Goal: Task Accomplishment & Management: Manage account settings

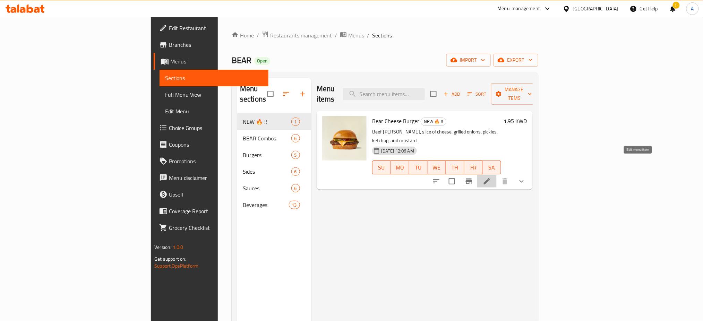
click at [491, 177] on icon at bounding box center [487, 181] width 8 height 8
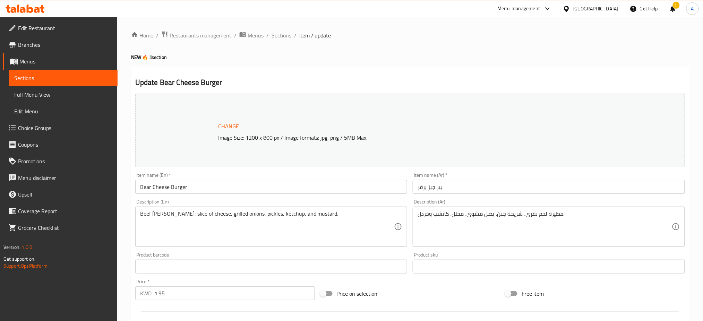
scroll to position [275, 0]
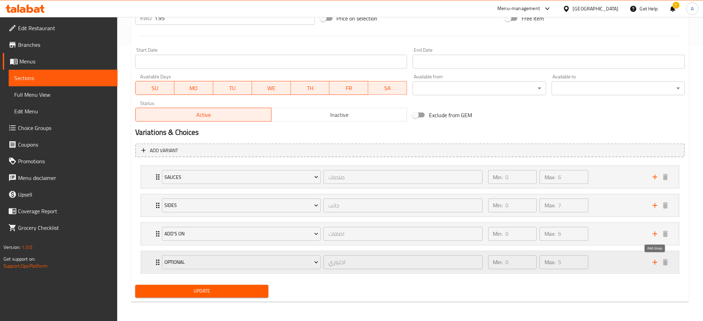
click at [655, 261] on icon "add" at bounding box center [655, 262] width 5 height 5
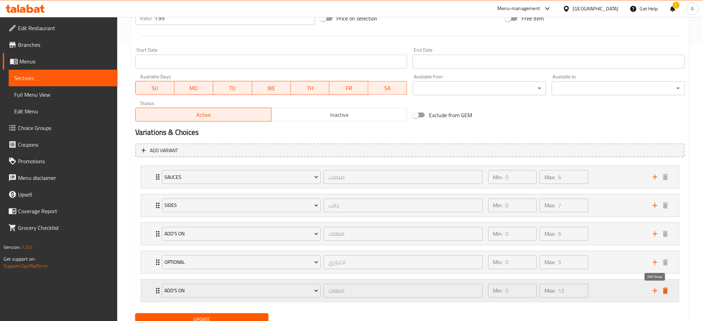
click at [655, 291] on icon "add" at bounding box center [655, 291] width 5 height 5
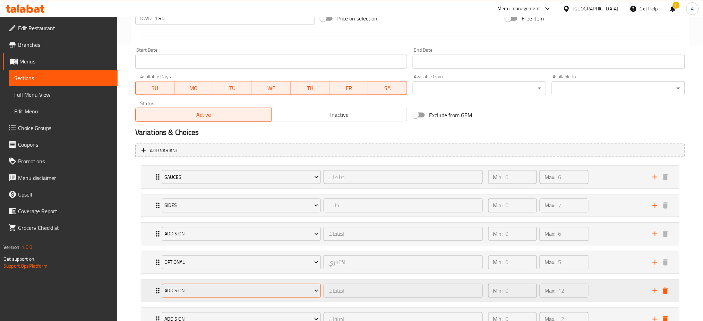
click at [293, 290] on span "Add's On" at bounding box center [241, 291] width 154 height 9
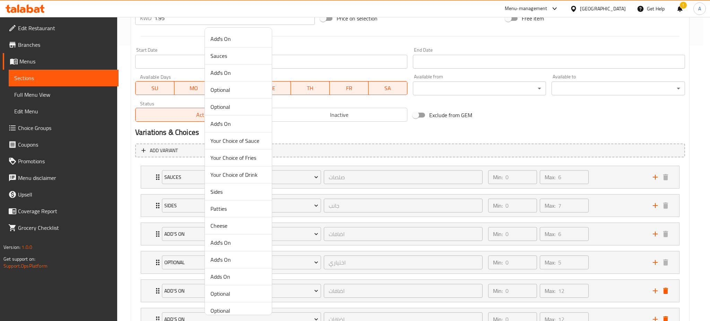
click at [226, 211] on span "Patties" at bounding box center [239, 209] width 56 height 8
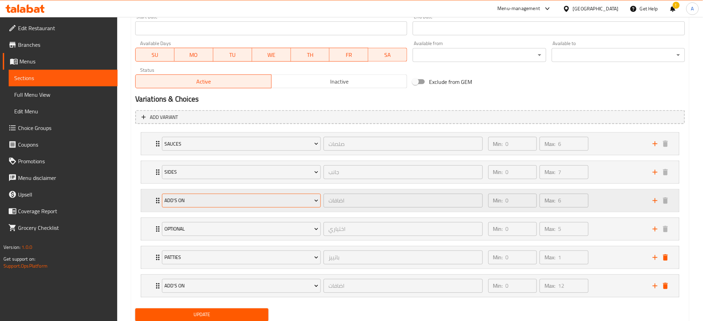
scroll to position [332, 0]
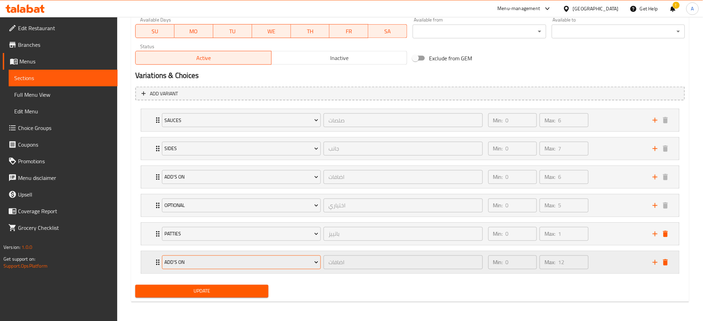
click at [203, 260] on span "Add's On" at bounding box center [241, 262] width 154 height 9
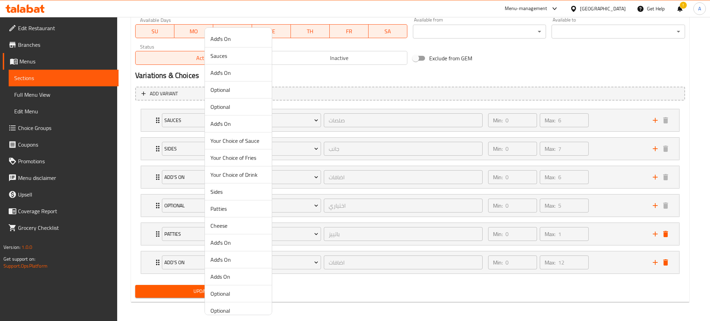
click at [225, 226] on span "Cheese" at bounding box center [239, 226] width 56 height 8
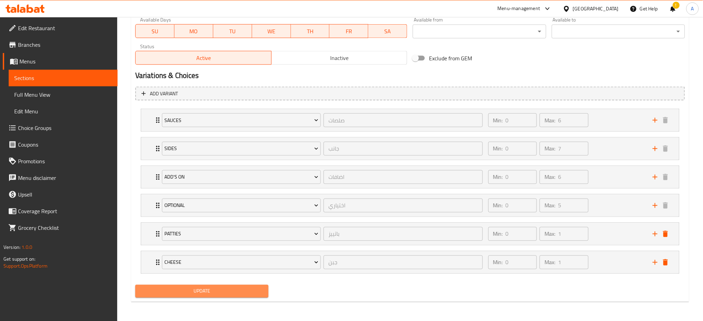
click at [246, 295] on span "Update" at bounding box center [202, 291] width 122 height 9
click at [246, 294] on span "Update" at bounding box center [202, 291] width 122 height 9
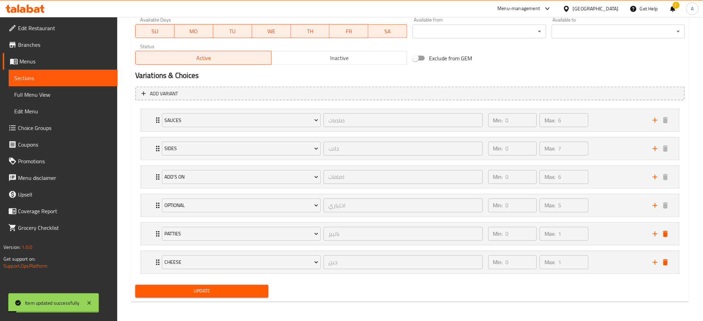
scroll to position [0, 0]
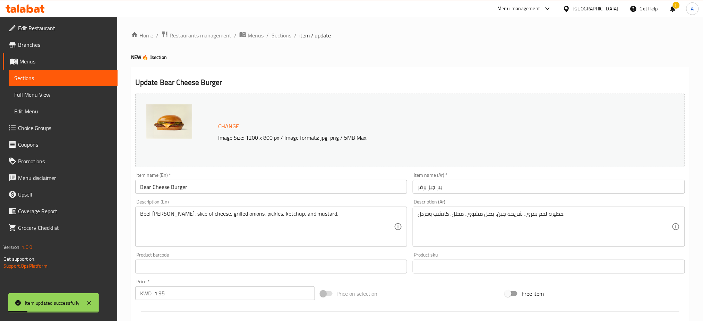
click at [282, 39] on span "Sections" at bounding box center [282, 35] width 20 height 8
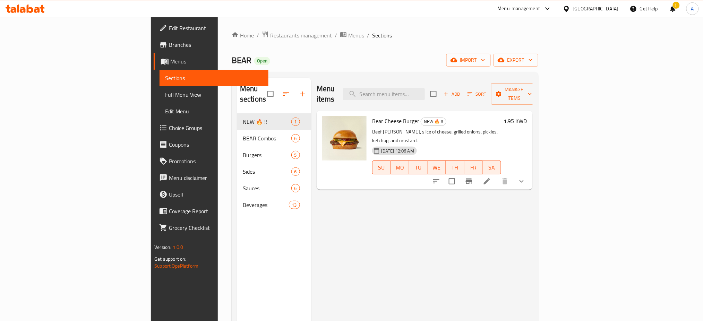
click at [491, 177] on icon at bounding box center [487, 181] width 8 height 8
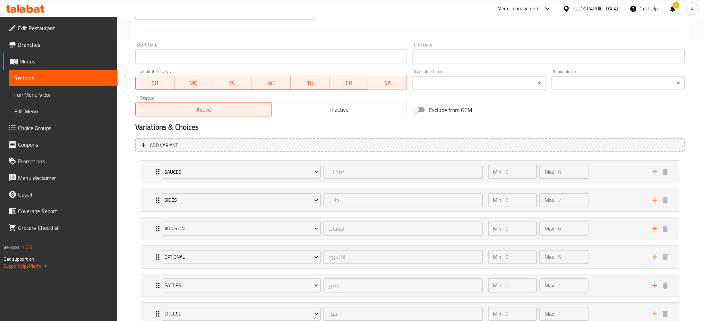
scroll to position [332, 0]
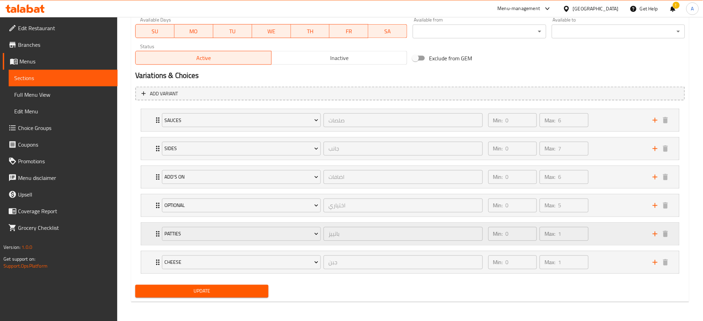
click at [157, 233] on icon "Expand" at bounding box center [158, 234] width 8 height 8
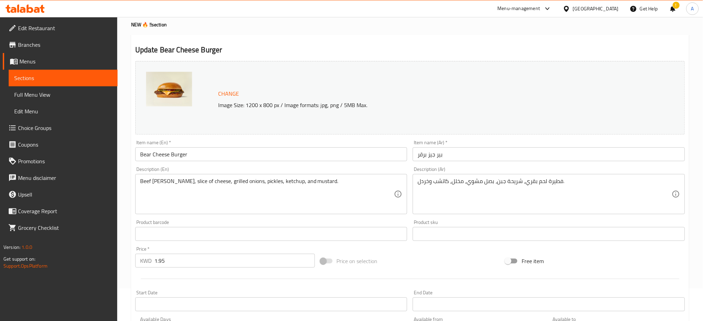
scroll to position [1, 0]
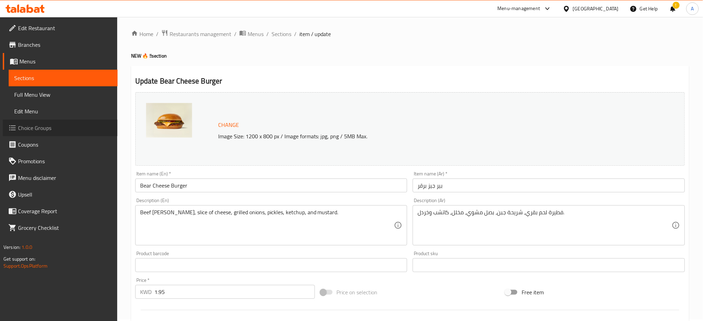
click at [47, 126] on span "Choice Groups" at bounding box center [65, 128] width 94 height 8
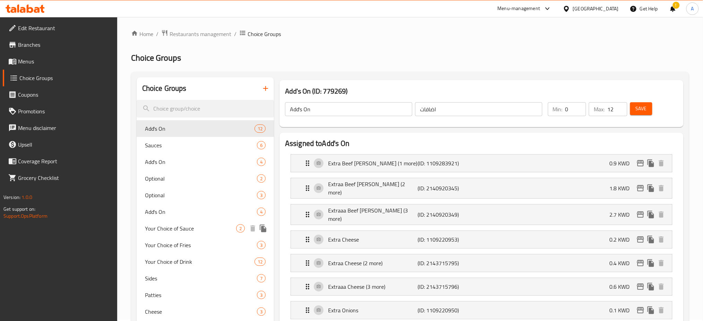
scroll to position [48, 0]
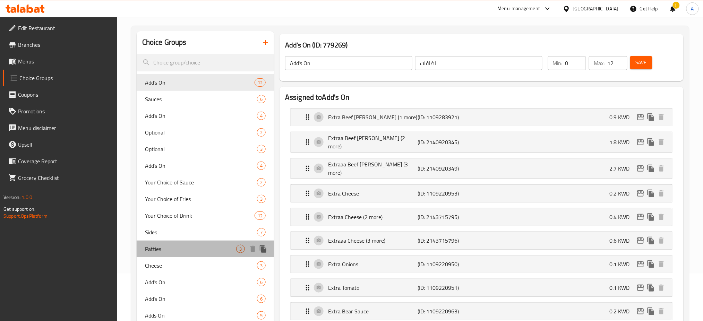
click at [168, 251] on span "Patties" at bounding box center [190, 249] width 91 height 8
type input "Patties"
type input "باتييز"
type input "1"
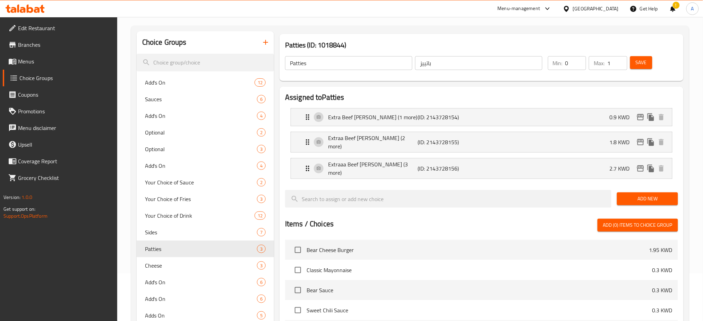
scroll to position [94, 0]
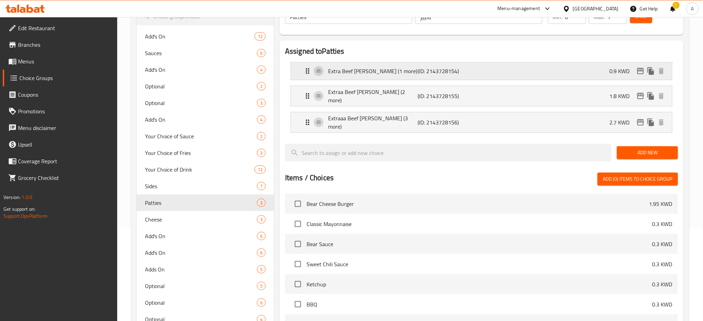
click at [306, 71] on icon "Expand" at bounding box center [307, 71] width 8 height 8
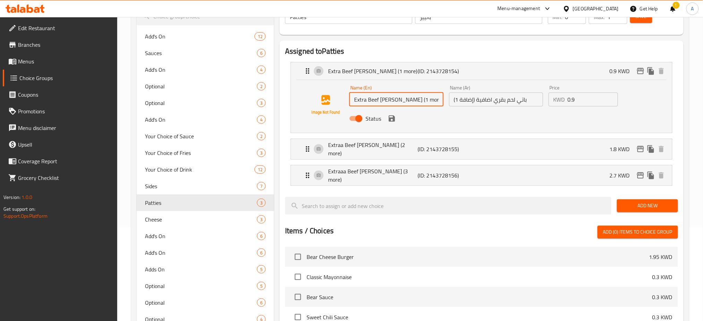
drag, startPoint x: 416, startPoint y: 100, endPoint x: 392, endPoint y: 101, distance: 24.3
click at [392, 101] on input "Extra Beef [PERSON_NAME] (1 more)" at bounding box center [396, 100] width 94 height 14
click at [504, 130] on div "Name (En) Extra Beef [PERSON_NAME] Name (En) Name (Ar) (إضافة 1) باتي لحم بقري …" at bounding box center [481, 106] width 381 height 53
click at [336, 128] on div at bounding box center [325, 105] width 47 height 47
type input "Extra Beef [PERSON_NAME]"
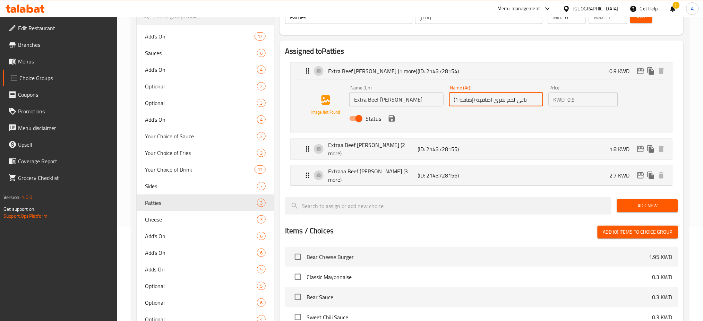
click at [484, 100] on input "(إضافة 1) باتي لحم بقري اضافية" at bounding box center [496, 100] width 94 height 14
drag, startPoint x: 475, startPoint y: 98, endPoint x: 452, endPoint y: 102, distance: 23.8
click at [452, 102] on input "(إضافة 1) باتي لحم بقري اضافية" at bounding box center [496, 100] width 94 height 14
click at [391, 119] on icon "save" at bounding box center [392, 118] width 8 height 8
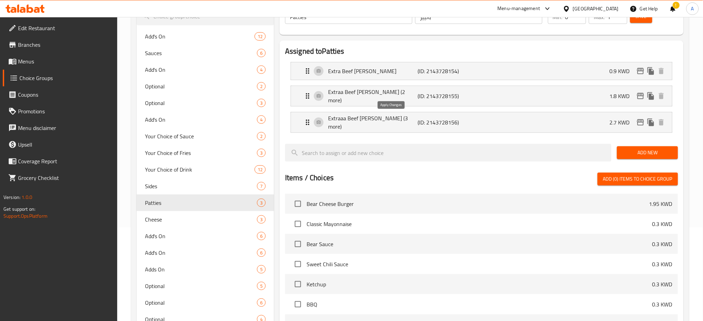
type input "باتي لحم بقري اضافية"
click at [378, 93] on p "Extraa Beef [PERSON_NAME] (2 more)" at bounding box center [372, 96] width 89 height 17
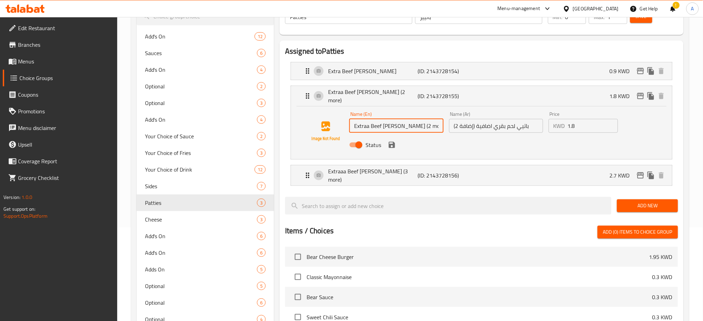
drag, startPoint x: 419, startPoint y: 124, endPoint x: 395, endPoint y: 122, distance: 24.7
click at [395, 122] on input "Extraa Beef [PERSON_NAME] (2 more)" at bounding box center [396, 126] width 94 height 14
type input "Extraa Beef [PERSON_NAME]"
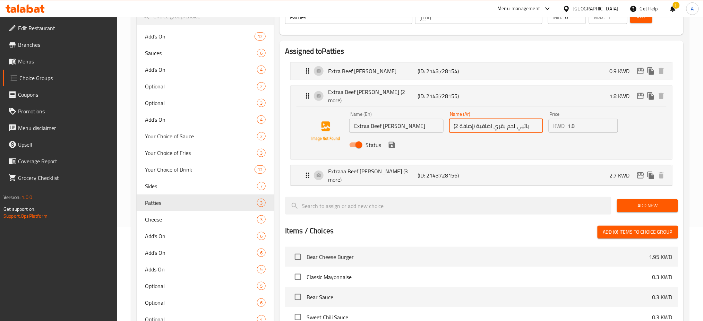
drag, startPoint x: 475, startPoint y: 123, endPoint x: 447, endPoint y: 125, distance: 28.8
click at [447, 125] on div "Name (Ar) باتيي لحم بقري اضافية (إضافة 2) Name (Ar)" at bounding box center [496, 122] width 100 height 27
click at [390, 144] on icon "save" at bounding box center [392, 145] width 6 height 6
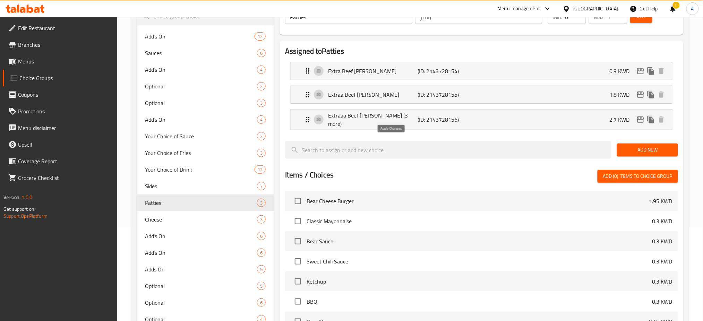
type input "باتيي لحم بقري اضافية"
click at [375, 125] on div "Extraaa Beef [PERSON_NAME] (3 more) (ID: 2143728156) 2.7 KWD" at bounding box center [483, 120] width 360 height 20
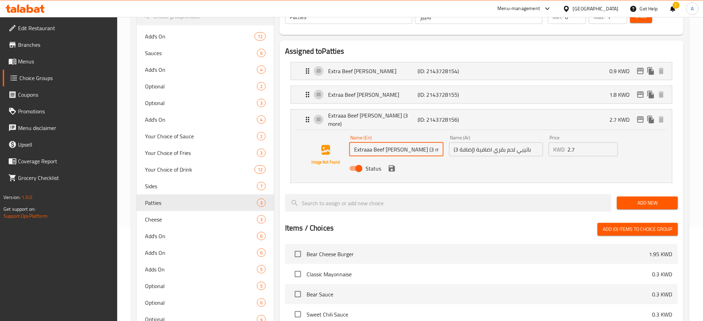
drag, startPoint x: 421, startPoint y: 147, endPoint x: 398, endPoint y: 149, distance: 22.7
click at [398, 149] on input "Extraaa Beef [PERSON_NAME] (3 more)" at bounding box center [396, 150] width 94 height 14
type input "Extraaa Beef [PERSON_NAME]"
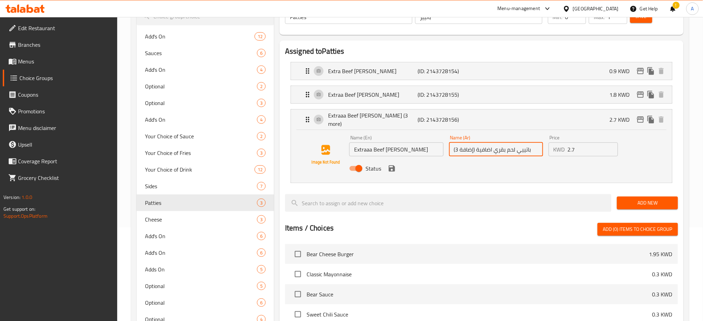
drag, startPoint x: 477, startPoint y: 145, endPoint x: 455, endPoint y: 147, distance: 21.6
click at [455, 147] on input "باتييي لحم بقري اضافية (إضافة 3)" at bounding box center [496, 150] width 94 height 14
click at [389, 165] on icon "save" at bounding box center [392, 168] width 6 height 6
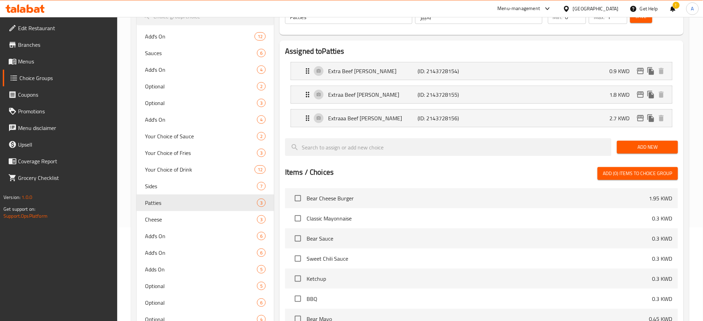
type input "باتييي لحم بقري اضافية"
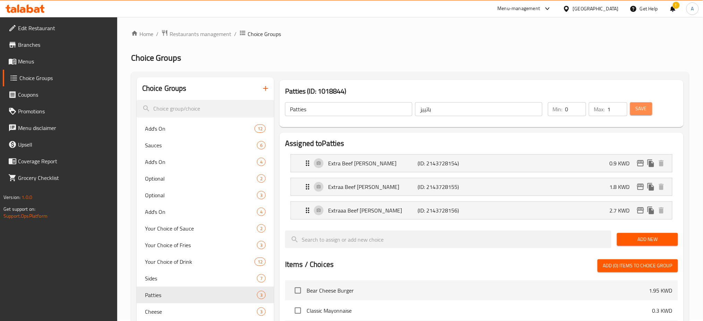
click at [638, 109] on span "Save" at bounding box center [641, 108] width 11 height 9
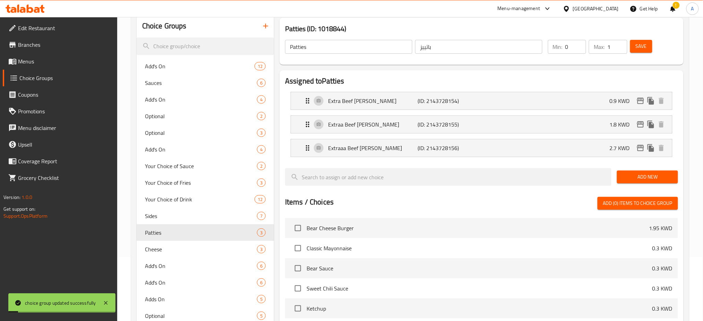
scroll to position [140, 0]
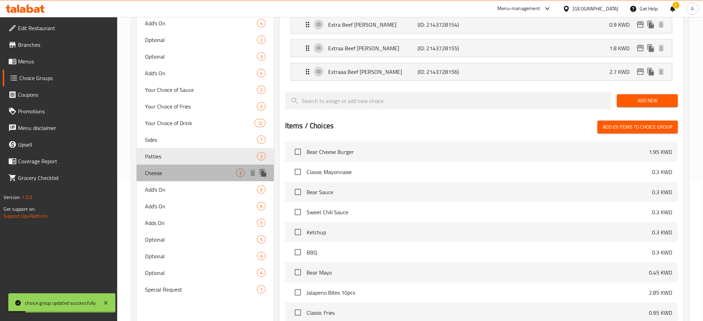
click at [165, 170] on span "Cheese" at bounding box center [190, 173] width 91 height 8
type input "Cheese"
type input "جبن"
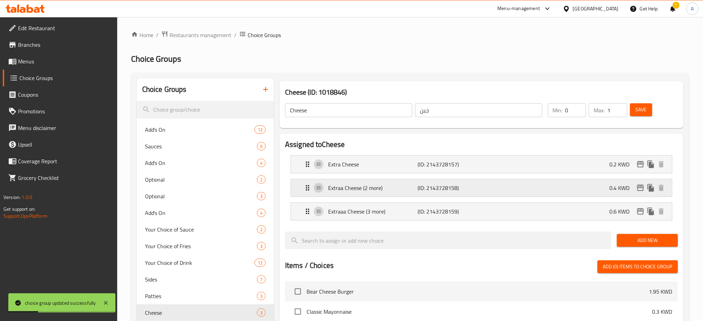
scroll to position [0, 0]
click at [307, 166] on icon "Expand" at bounding box center [307, 165] width 8 height 8
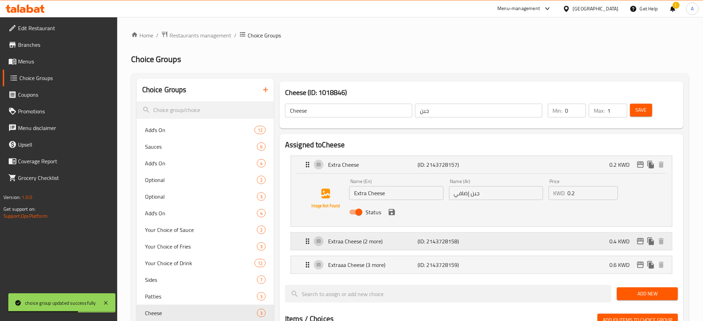
click at [306, 243] on icon "Expand" at bounding box center [307, 242] width 3 height 6
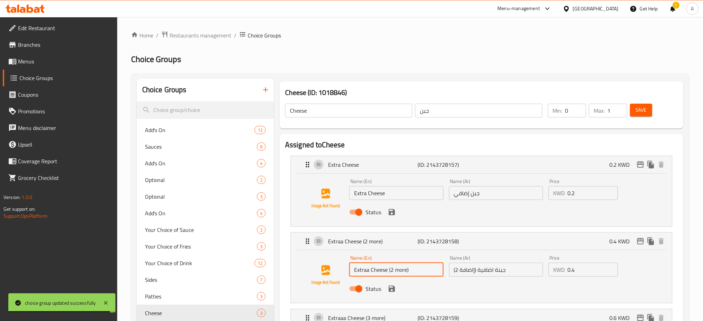
drag, startPoint x: 417, startPoint y: 273, endPoint x: 386, endPoint y: 274, distance: 30.9
click at [386, 274] on input "Extraa Cheese (2 more)" at bounding box center [396, 270] width 94 height 14
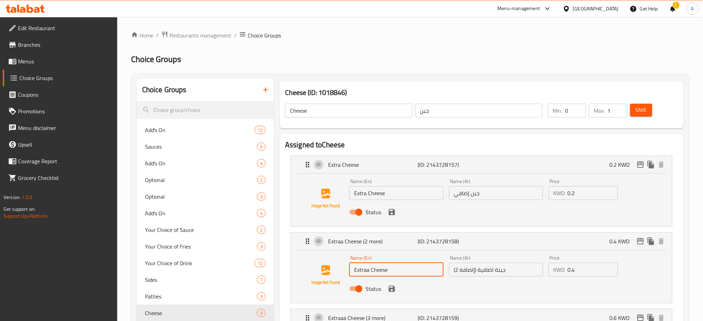
type input "Extraa Cheese"
drag, startPoint x: 477, startPoint y: 269, endPoint x: 454, endPoint y: 274, distance: 22.9
click at [454, 274] on input "جبنة اضافية (إاضافة 2)" at bounding box center [496, 270] width 94 height 14
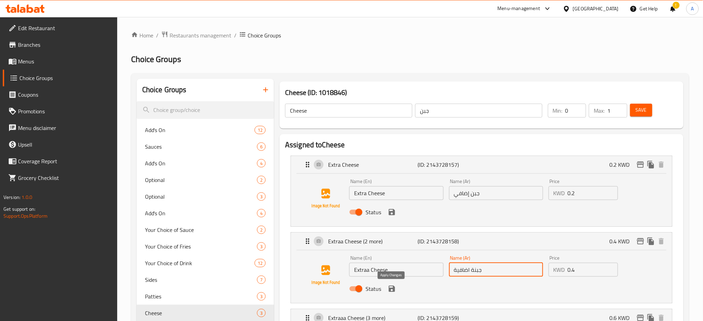
click at [390, 288] on icon "save" at bounding box center [392, 289] width 6 height 6
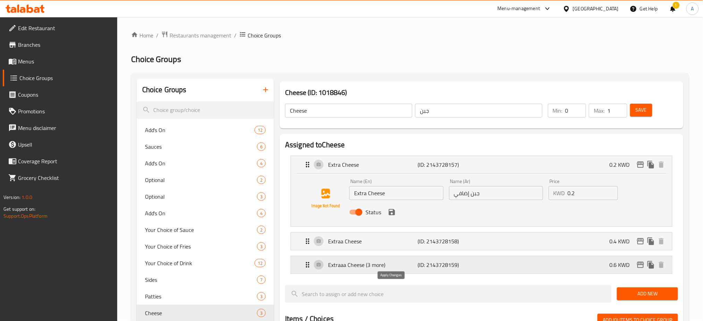
type input "جبنة اضافية"
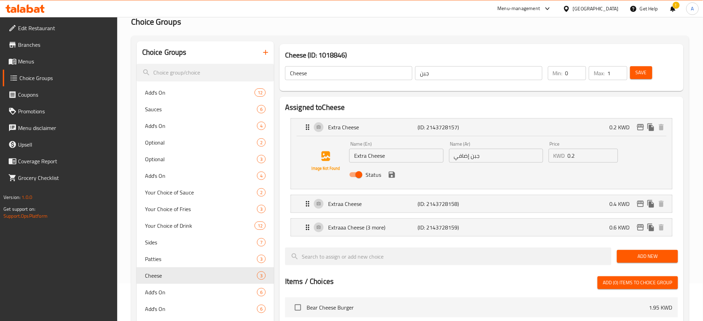
scroll to position [92, 0]
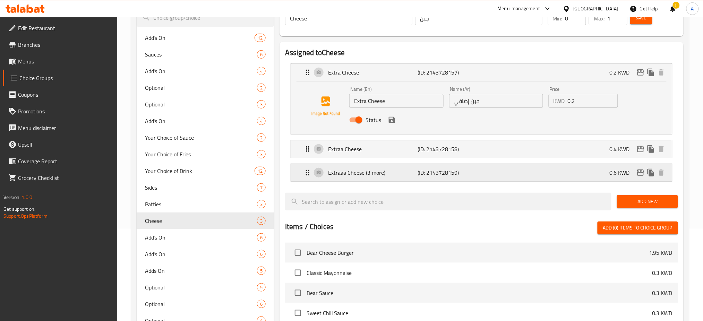
click at [366, 172] on p "Extraaa Cheese (3 more)" at bounding box center [372, 173] width 89 height 8
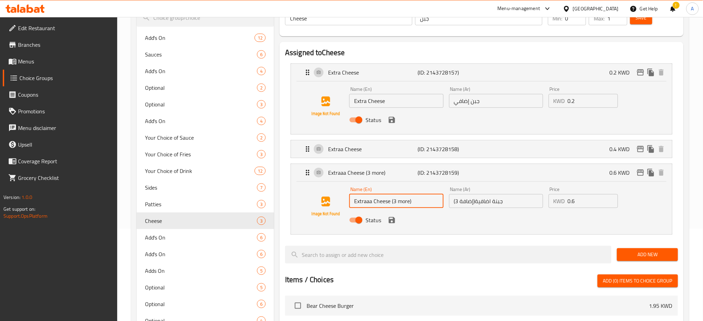
drag, startPoint x: 420, startPoint y: 203, endPoint x: 391, endPoint y: 207, distance: 28.7
click at [391, 207] on input "Extraaa Cheese (3 more)" at bounding box center [396, 201] width 94 height 14
type input "Extraaa Cheese"
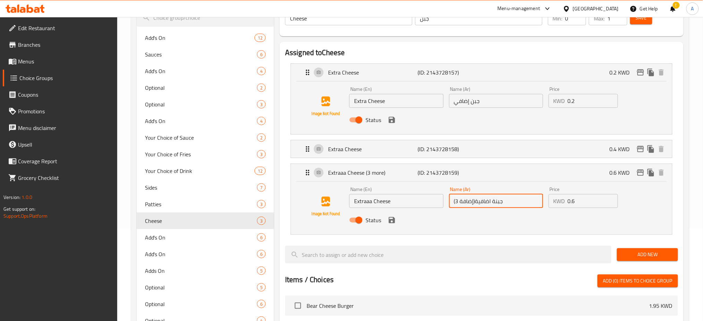
drag, startPoint x: 475, startPoint y: 199, endPoint x: 451, endPoint y: 202, distance: 24.7
click at [451, 202] on input "جبنة اضافية(إضافة 3)" at bounding box center [496, 201] width 94 height 14
click at [392, 220] on icon "save" at bounding box center [392, 220] width 6 height 6
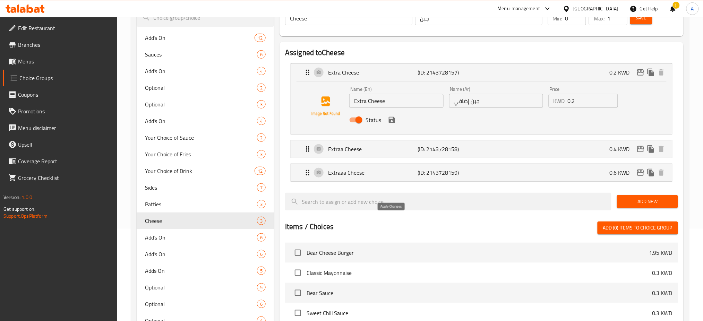
type input "جبنة اضافية"
click at [391, 122] on icon "save" at bounding box center [392, 120] width 6 height 6
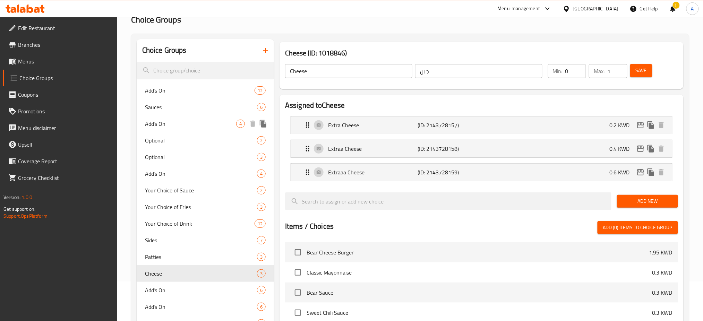
scroll to position [0, 0]
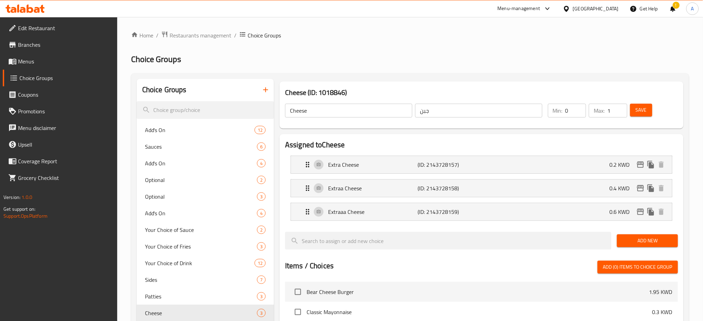
click at [645, 106] on span "Save" at bounding box center [641, 110] width 11 height 9
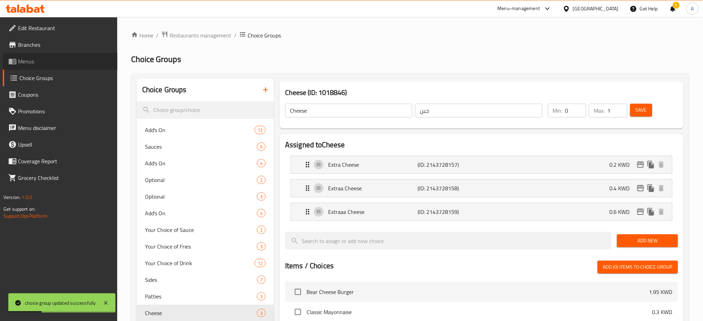
click at [41, 63] on span "Menus" at bounding box center [65, 61] width 94 height 8
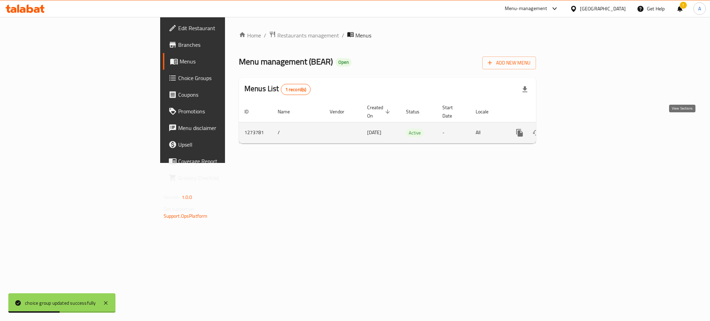
click at [573, 130] on icon "enhanced table" at bounding box center [570, 133] width 6 height 6
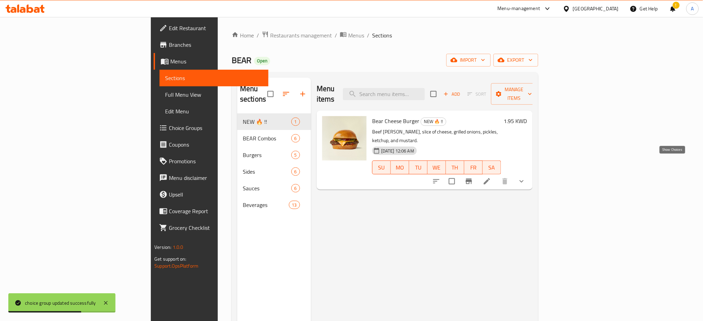
click at [524, 180] on icon "show more" at bounding box center [522, 181] width 4 height 2
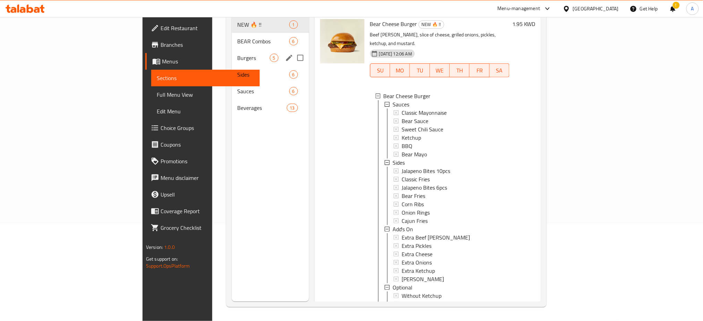
click at [232, 50] on div "Burgers 5" at bounding box center [270, 58] width 77 height 17
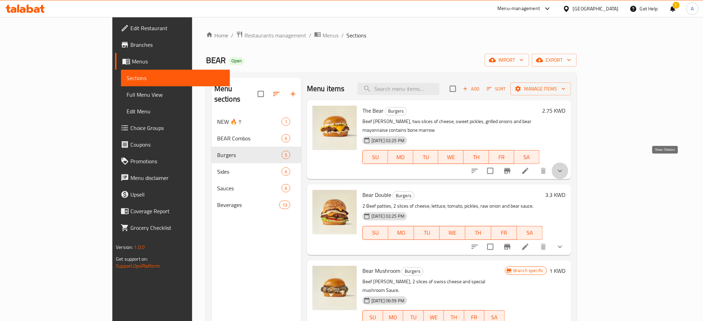
click at [564, 167] on icon "show more" at bounding box center [560, 171] width 8 height 8
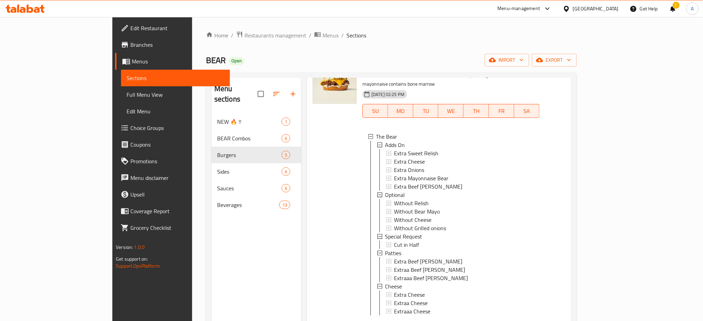
click at [212, 267] on div "Menu sections NEW 🔥 !! 1 BEAR Combos 6 Burgers 5 Sides 6 Sauces 6 Beverages 13" at bounding box center [257, 238] width 90 height 321
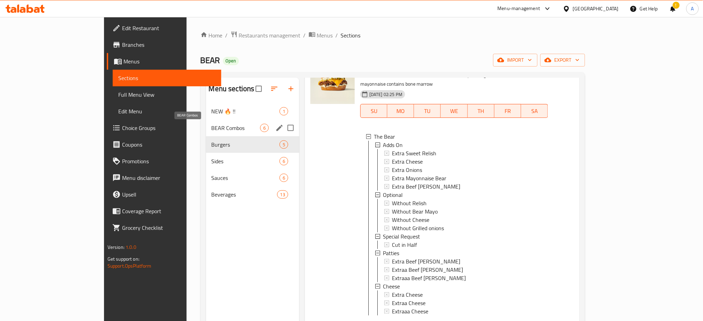
click at [212, 129] on span "BEAR Combos" at bounding box center [236, 128] width 49 height 8
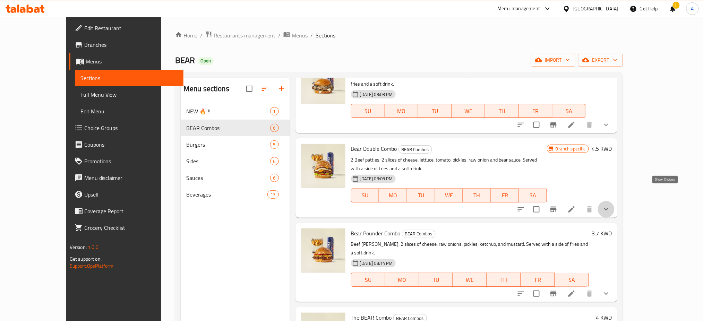
click at [610, 205] on icon "show more" at bounding box center [606, 209] width 8 height 8
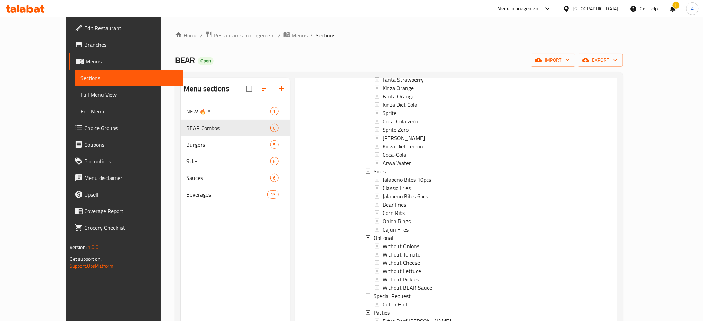
scroll to position [416, 0]
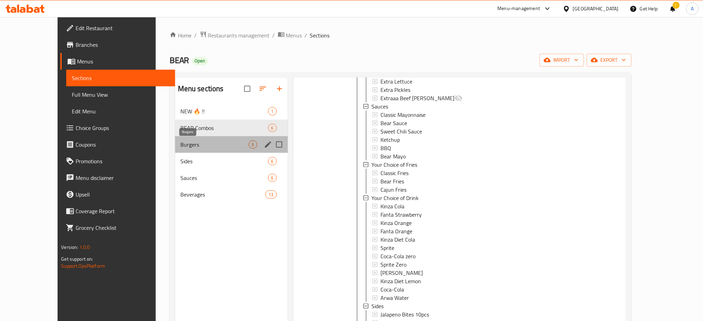
click at [181, 145] on span "Burgers" at bounding box center [215, 144] width 68 height 8
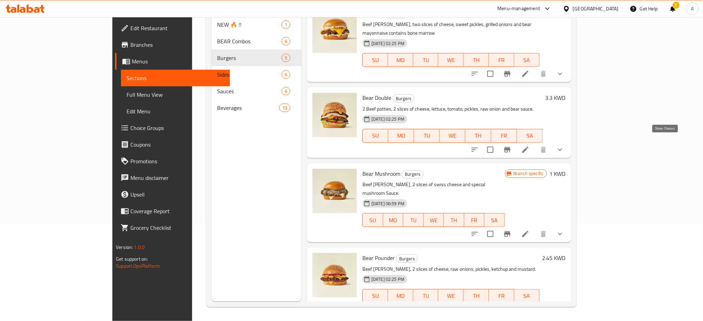
click at [564, 146] on icon "show more" at bounding box center [560, 150] width 8 height 8
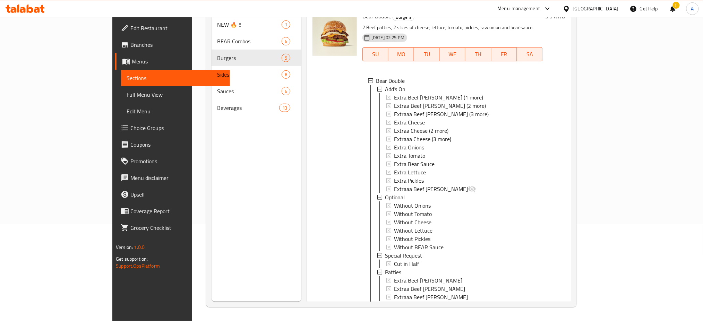
scroll to position [359, 0]
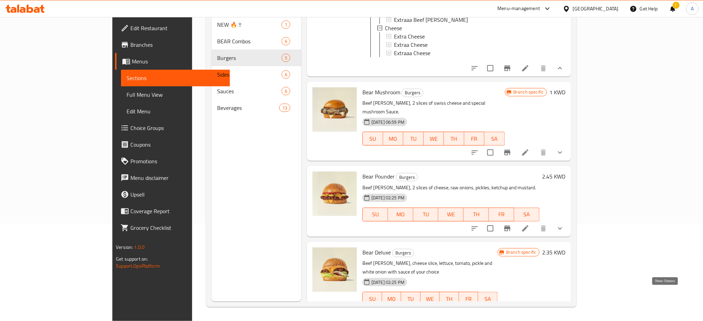
click at [564, 309] on icon "show more" at bounding box center [560, 313] width 8 height 8
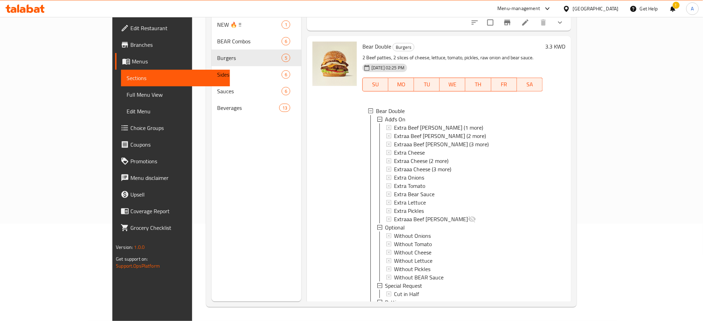
scroll to position [46, 0]
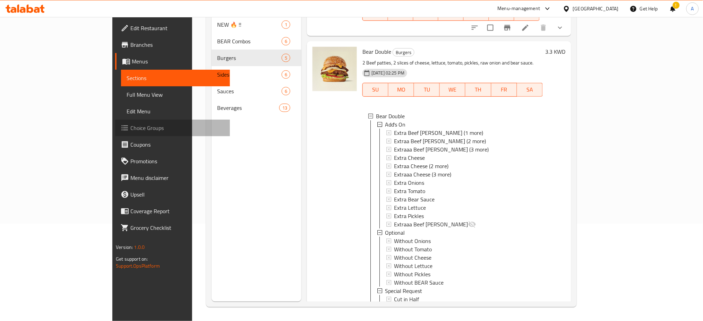
click at [130, 127] on span "Choice Groups" at bounding box center [177, 128] width 94 height 8
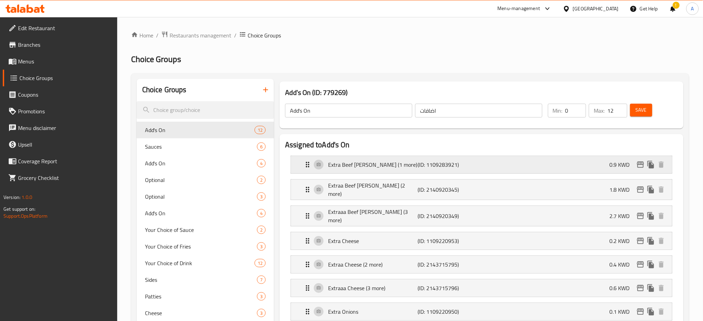
click at [398, 166] on p "Extra Beef [PERSON_NAME] (1 more)" at bounding box center [372, 165] width 89 height 8
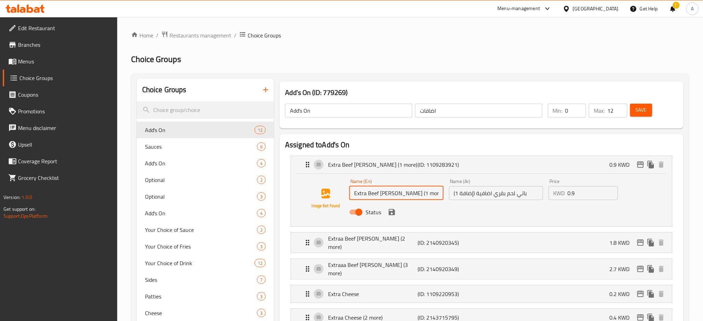
drag, startPoint x: 417, startPoint y: 197, endPoint x: 393, endPoint y: 197, distance: 24.3
click at [393, 197] on input "Extra Beef [PERSON_NAME] (1 more)" at bounding box center [396, 193] width 94 height 14
type input "Extra Beef [PERSON_NAME]"
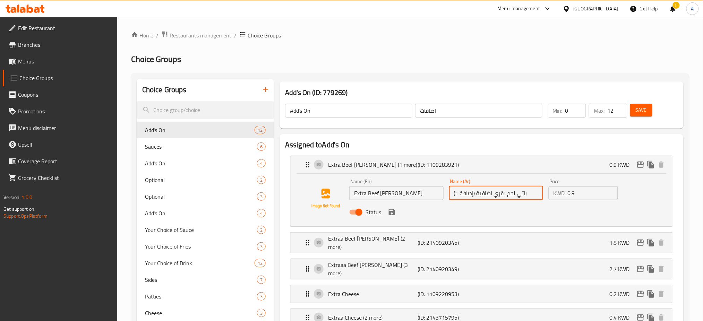
drag, startPoint x: 476, startPoint y: 193, endPoint x: 453, endPoint y: 196, distance: 23.4
click at [453, 196] on input "(إضافة 1) باتي لحم بقري اضافية" at bounding box center [496, 193] width 94 height 14
click at [392, 216] on icon "save" at bounding box center [392, 212] width 8 height 8
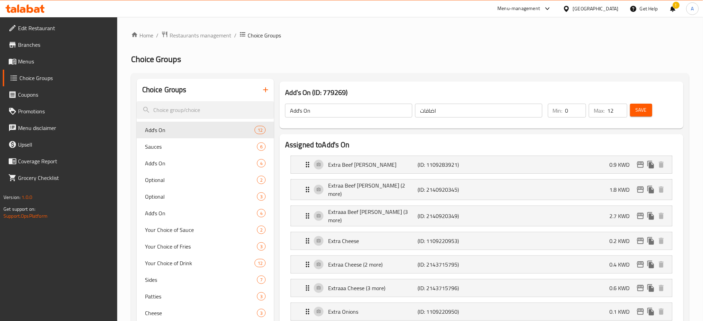
type input "باتي لحم بقري اضافية"
click at [404, 191] on p "Extraa Beef [PERSON_NAME] (2 more)" at bounding box center [372, 189] width 89 height 17
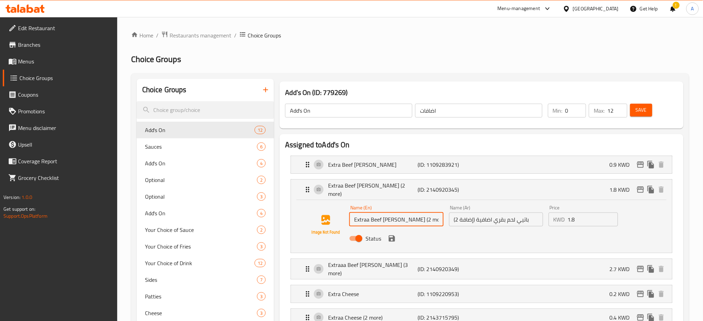
drag, startPoint x: 424, startPoint y: 220, endPoint x: 396, endPoint y: 221, distance: 27.8
click at [396, 221] on input "Extraa Beef [PERSON_NAME] (2 more)" at bounding box center [396, 220] width 94 height 14
type input "Extraa Beef [PERSON_NAME]"
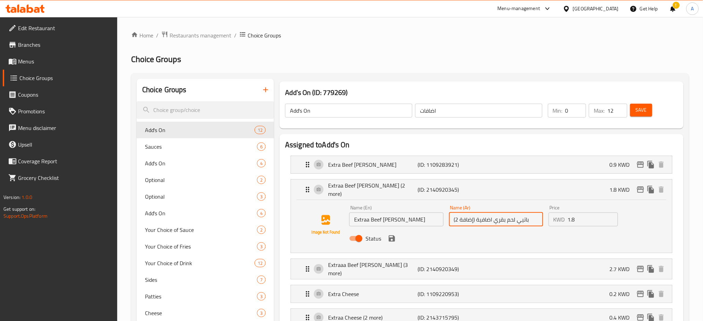
drag, startPoint x: 476, startPoint y: 215, endPoint x: 451, endPoint y: 218, distance: 24.8
click at [451, 218] on input "باتيي لحم بقري اضافية (إضافة 2)" at bounding box center [496, 220] width 94 height 14
click at [391, 238] on icon "save" at bounding box center [392, 238] width 8 height 8
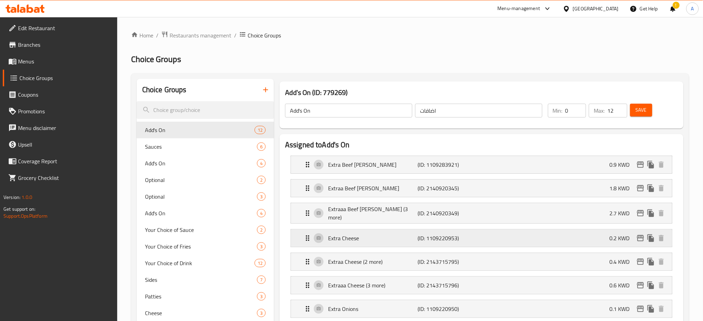
type input "باتيي لحم بقري اضافية"
click at [395, 219] on div "Extraaa Beef [PERSON_NAME] (3 more) (ID: 2140920349) 2.7 KWD" at bounding box center [483, 213] width 360 height 20
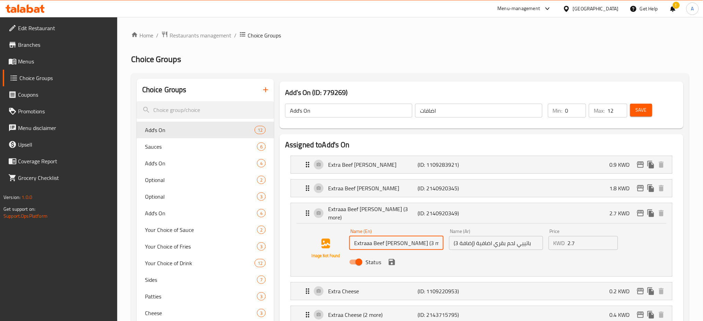
drag, startPoint x: 425, startPoint y: 241, endPoint x: 397, endPoint y: 244, distance: 27.5
click at [397, 244] on input "Extraaa Beef [PERSON_NAME] (3 more)" at bounding box center [396, 243] width 94 height 14
type input "Extraaa Beef [PERSON_NAME]"
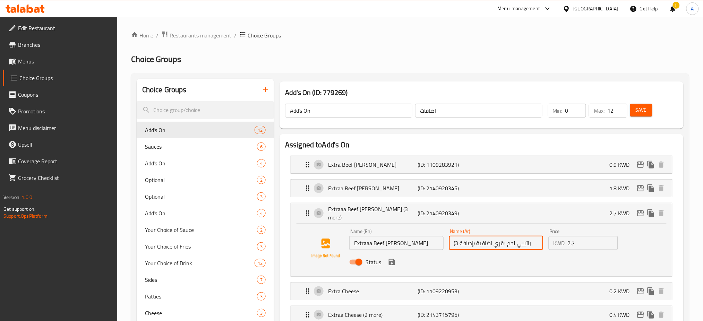
drag, startPoint x: 477, startPoint y: 240, endPoint x: 455, endPoint y: 240, distance: 21.5
click at [455, 240] on input "باتييي لحم بقري اضافية (إضافة 3)" at bounding box center [496, 243] width 94 height 14
click at [390, 260] on icon "save" at bounding box center [392, 262] width 6 height 6
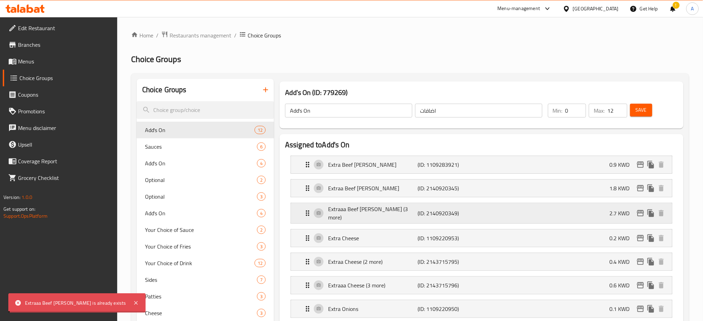
type input "باتييي لحم بقري اضافية"
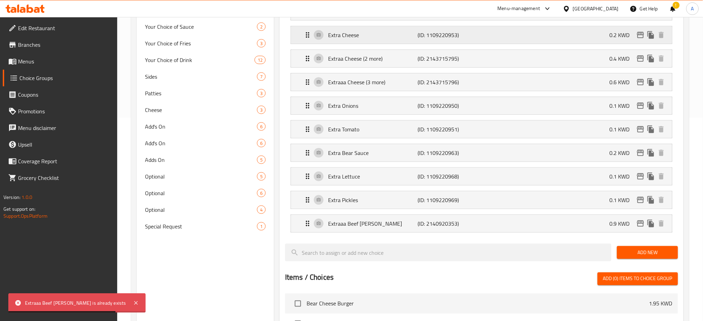
scroll to position [231, 0]
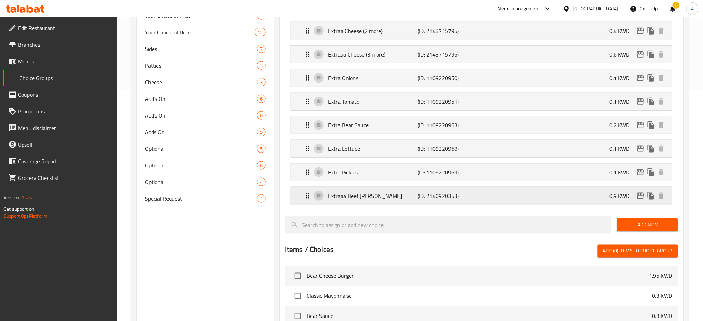
click at [374, 196] on p "Extraaa Beef [PERSON_NAME]" at bounding box center [372, 196] width 89 height 8
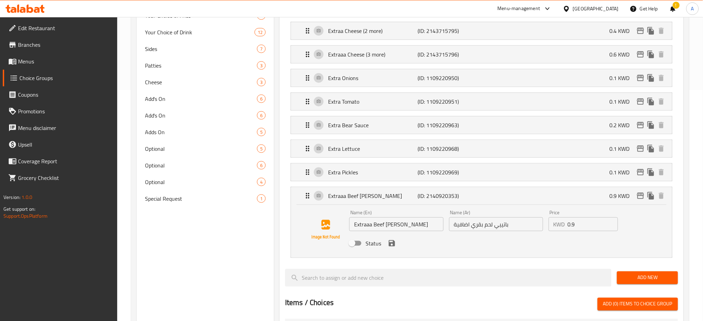
click at [412, 224] on input "Extraaa Beef [PERSON_NAME]" at bounding box center [396, 224] width 94 height 14
type input "Extraaa Beef Patty2"
click at [452, 222] on input "باتييي لحم بقري اضافية" at bounding box center [496, 224] width 94 height 14
click at [390, 240] on icon "save" at bounding box center [392, 243] width 6 height 6
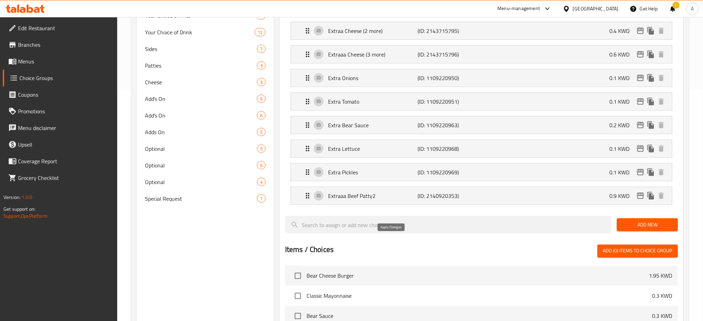
type input "2باتييي لحم بقري اضافية"
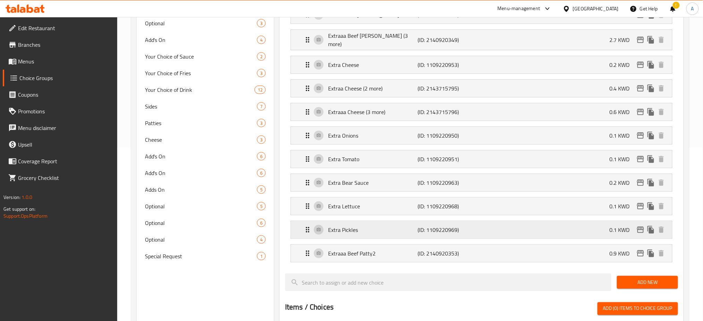
scroll to position [92, 0]
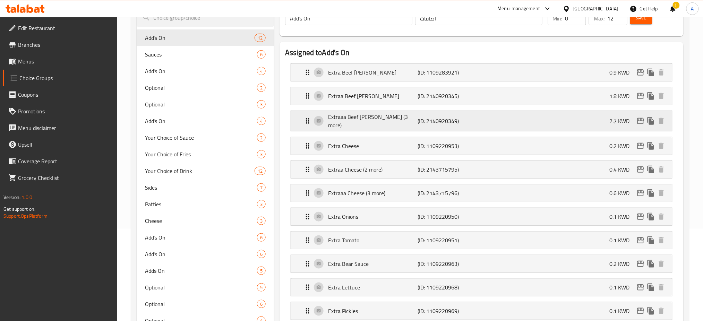
click at [366, 115] on p "Extraaa Beef [PERSON_NAME] (3 more)" at bounding box center [372, 121] width 89 height 17
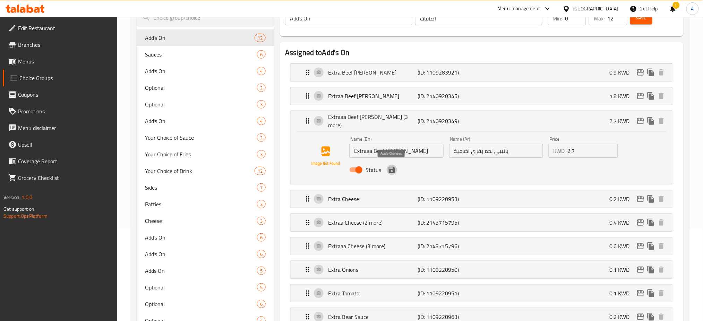
click at [392, 168] on icon "save" at bounding box center [392, 170] width 6 height 6
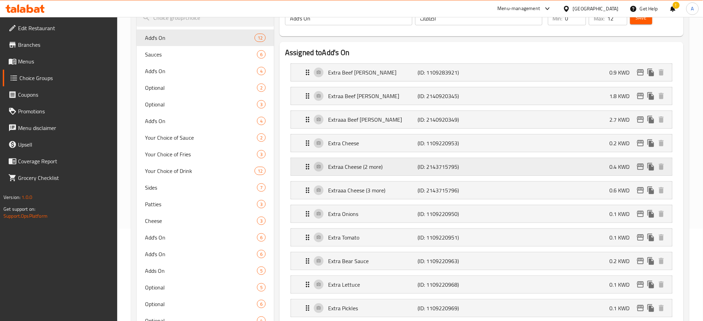
click at [362, 163] on p "Extraa Cheese (2 more)" at bounding box center [372, 167] width 89 height 8
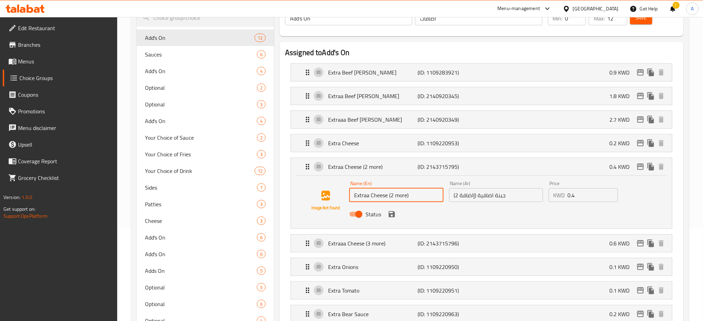
drag, startPoint x: 411, startPoint y: 194, endPoint x: 387, endPoint y: 195, distance: 23.6
click at [387, 195] on input "Extraa Cheese (2 more)" at bounding box center [396, 195] width 94 height 14
type input "Extraa Cheese"
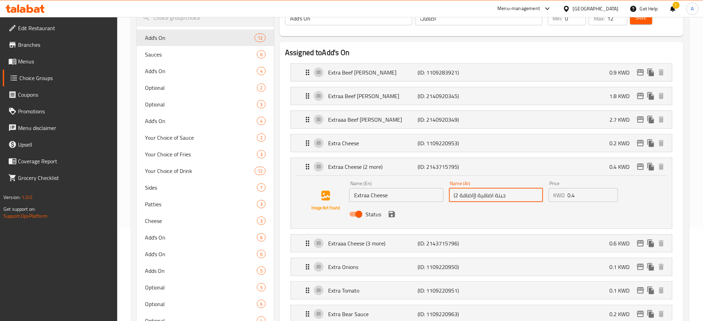
drag, startPoint x: 476, startPoint y: 194, endPoint x: 451, endPoint y: 196, distance: 25.1
click at [451, 196] on input "جبنة اضافية (إاضافة 2)" at bounding box center [496, 195] width 94 height 14
click at [389, 214] on icon "save" at bounding box center [392, 214] width 6 height 6
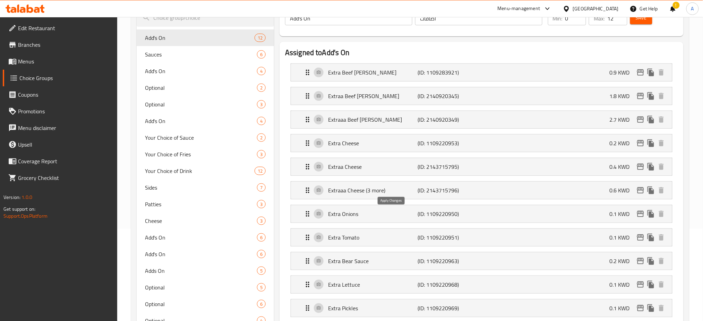
type input "جبنة اضافية"
click at [388, 189] on p "Extraaa Cheese (3 more)" at bounding box center [372, 190] width 89 height 8
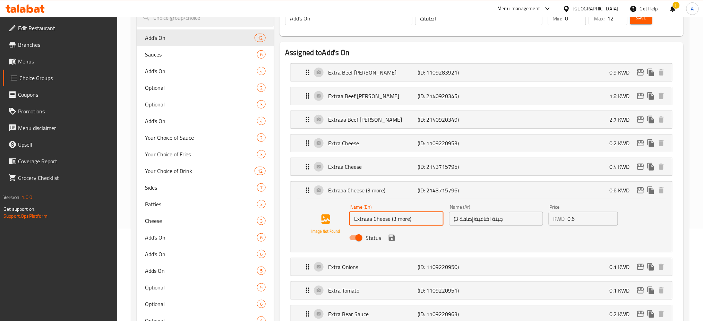
drag, startPoint x: 420, startPoint y: 219, endPoint x: 391, endPoint y: 218, distance: 29.1
click at [391, 218] on input "Extraaa Cheese (3 more)" at bounding box center [396, 219] width 94 height 14
type input "Extraaa Cheese"
drag, startPoint x: 475, startPoint y: 218, endPoint x: 452, endPoint y: 220, distance: 22.6
click at [452, 220] on input "جبنة اضافية(إضافة 3)" at bounding box center [496, 219] width 94 height 14
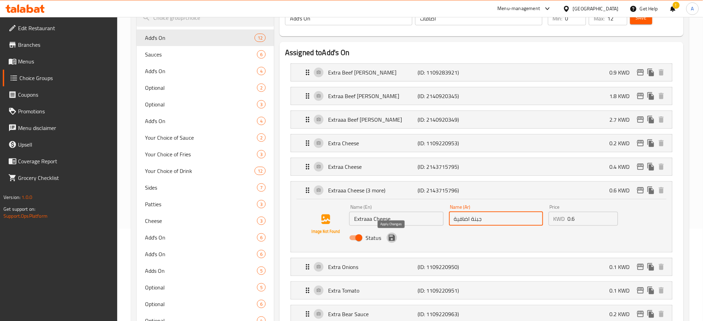
click at [391, 237] on icon "save" at bounding box center [392, 238] width 8 height 8
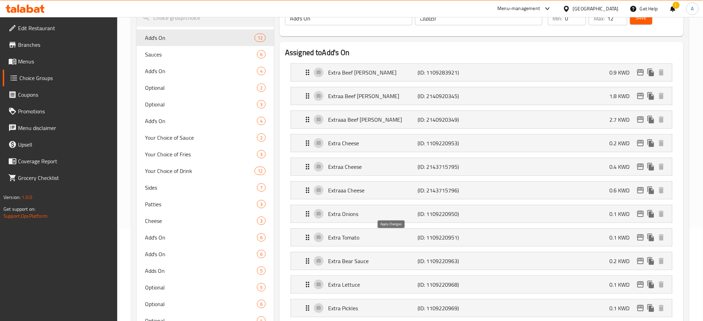
type input "جبنة اضافية"
click at [641, 21] on span "Save" at bounding box center [641, 18] width 11 height 9
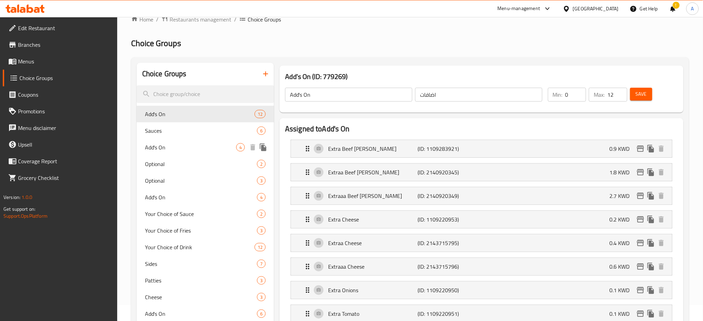
scroll to position [0, 0]
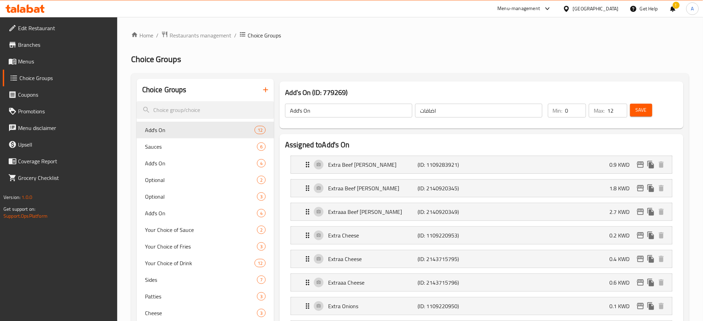
click at [642, 110] on span "Save" at bounding box center [641, 110] width 11 height 9
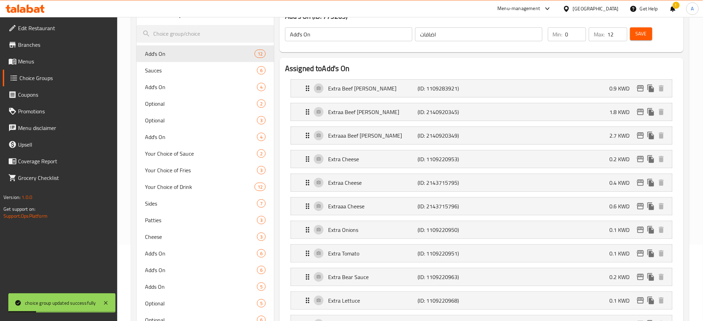
scroll to position [92, 0]
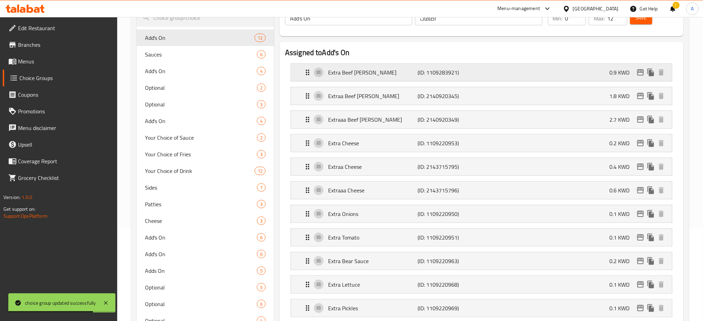
click at [369, 68] on div "Extra Beef [PERSON_NAME] (ID: 1109283921) 0.9 KWD" at bounding box center [483, 72] width 360 height 17
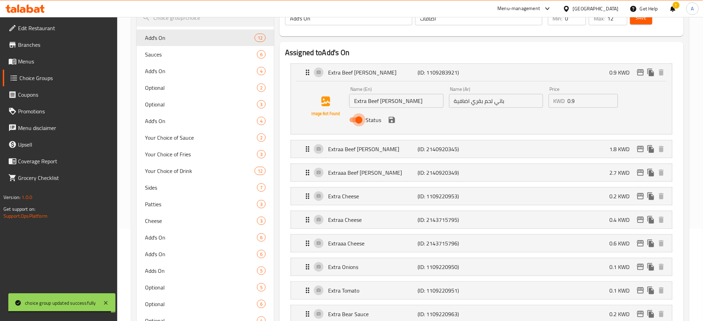
click at [359, 121] on input "Status" at bounding box center [359, 119] width 40 height 13
checkbox input "false"
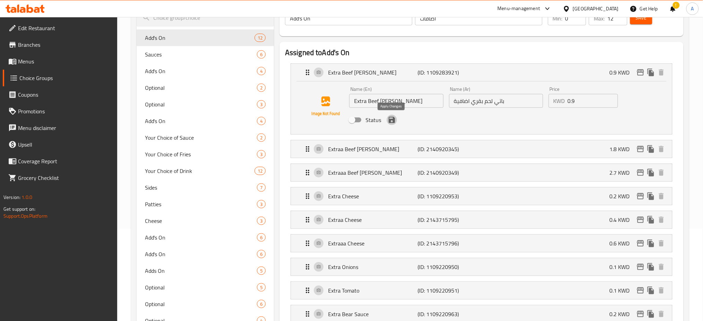
click at [389, 119] on icon "save" at bounding box center [392, 120] width 6 height 6
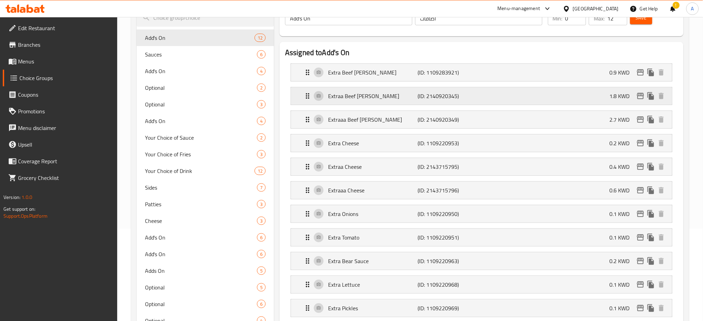
click at [369, 93] on p "Extraa Beef [PERSON_NAME]" at bounding box center [372, 96] width 89 height 8
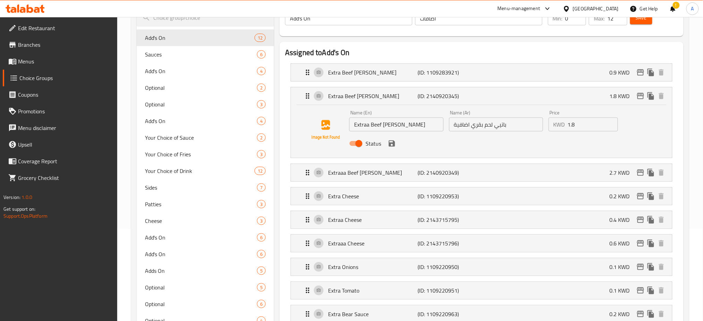
click at [358, 142] on input "Status" at bounding box center [359, 143] width 40 height 13
checkbox input "false"
click at [392, 141] on icon "save" at bounding box center [392, 143] width 8 height 8
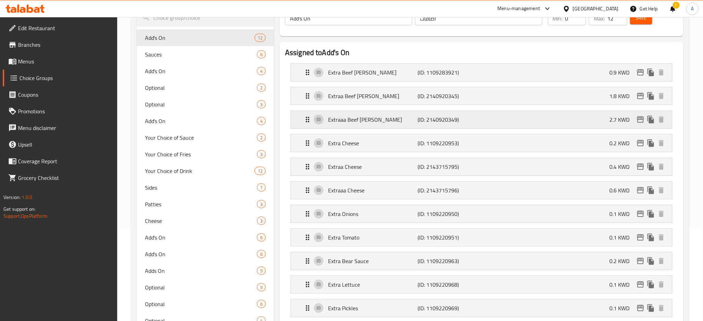
click at [357, 123] on p "Extraaa Beef [PERSON_NAME]" at bounding box center [372, 119] width 89 height 8
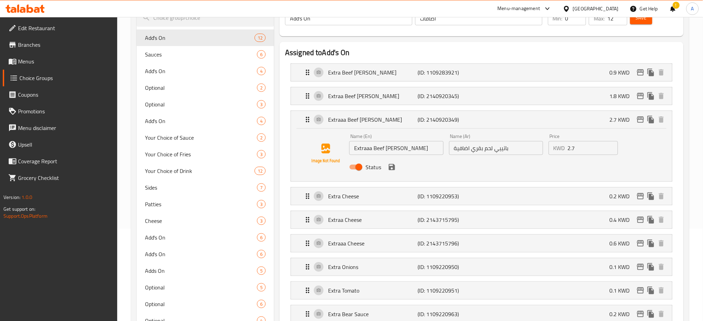
click at [356, 166] on input "Status" at bounding box center [359, 167] width 40 height 13
checkbox input "false"
click at [391, 166] on icon "save" at bounding box center [392, 167] width 6 height 6
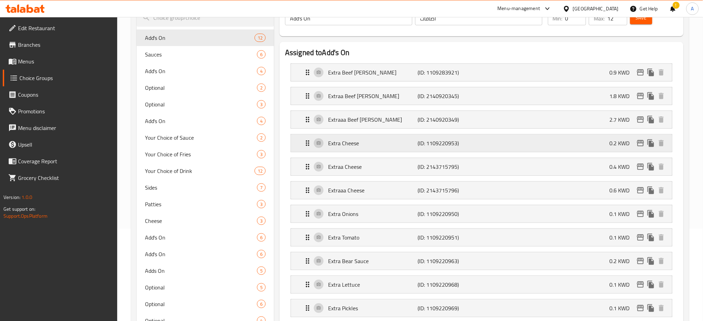
click at [362, 149] on div "Extra Cheese (ID: 1109220953) 0.2 KWD" at bounding box center [483, 143] width 360 height 17
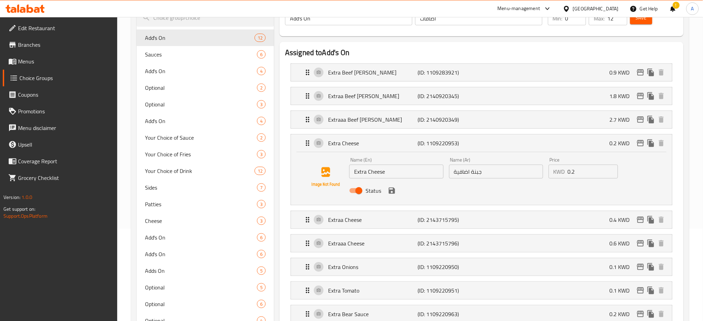
click at [362, 189] on input "Status" at bounding box center [359, 190] width 40 height 13
checkbox input "false"
click at [392, 191] on icon "save" at bounding box center [392, 191] width 6 height 6
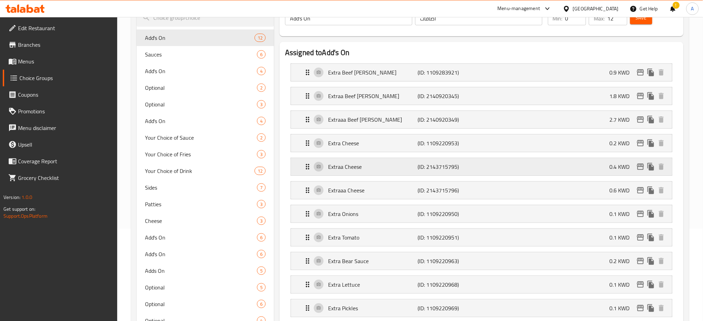
click at [361, 163] on p "Extraa Cheese" at bounding box center [372, 167] width 89 height 8
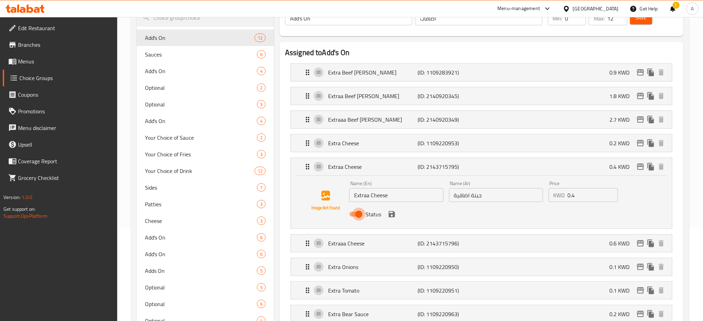
click at [359, 214] on input "Status" at bounding box center [359, 214] width 40 height 13
checkbox input "false"
click at [392, 213] on icon "save" at bounding box center [392, 214] width 8 height 8
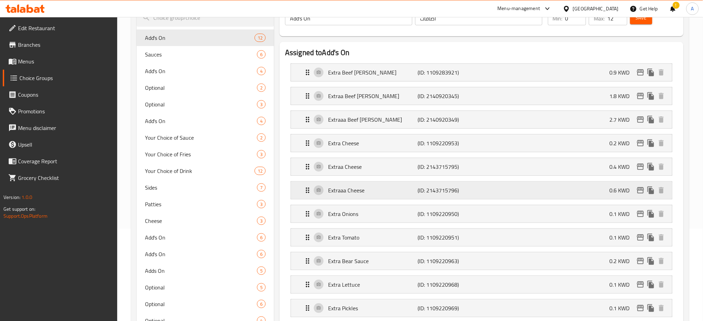
click at [359, 189] on p "Extraaa Cheese" at bounding box center [372, 190] width 89 height 8
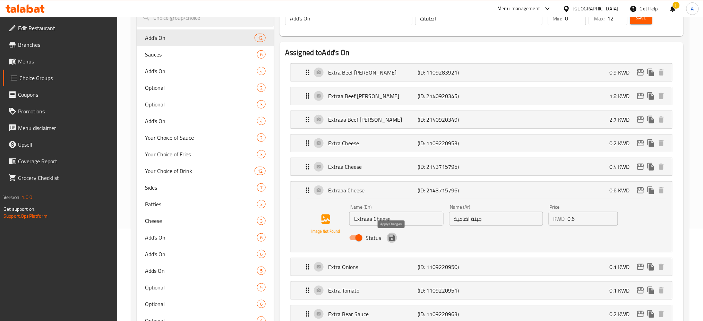
click at [391, 238] on icon "save" at bounding box center [392, 238] width 6 height 6
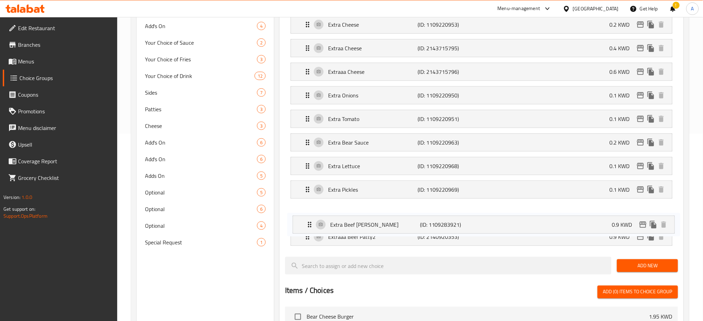
scroll to position [188, 0]
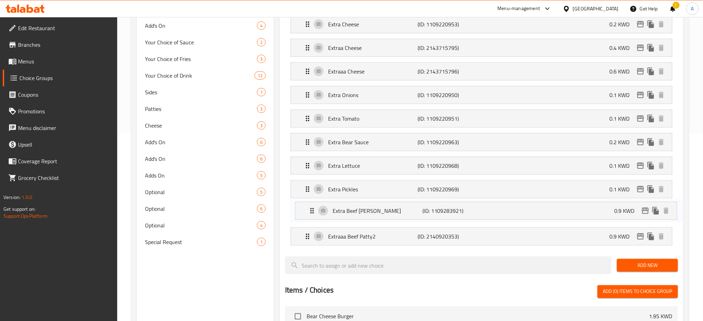
drag, startPoint x: 348, startPoint y: 26, endPoint x: 352, endPoint y: 213, distance: 186.6
click at [352, 213] on nav "Extra Beef [PERSON_NAME] (ID: 1109283921) 0.9 KWD Name (En) Extra Beef [PERSON_…" at bounding box center [481, 107] width 393 height 289
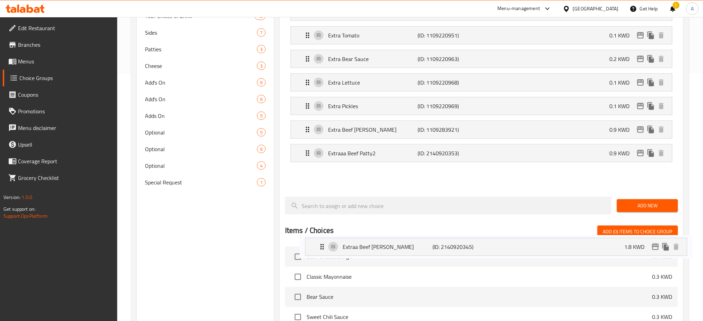
scroll to position [253, 0]
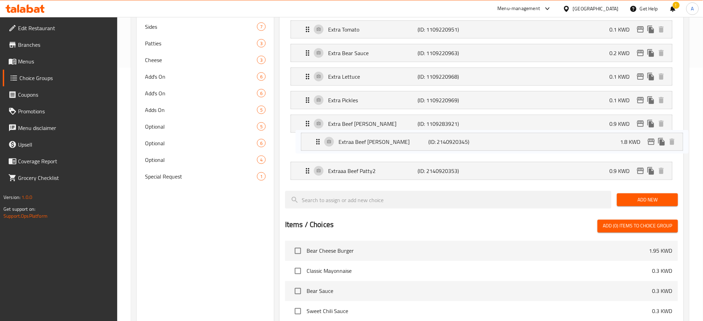
drag, startPoint x: 353, startPoint y: 112, endPoint x: 362, endPoint y: 141, distance: 30.6
click at [362, 141] on nav "Extraa Beef [PERSON_NAME] (ID: 2140920345) 1.8 KWD Name (En) Extraa Beef [PERSO…" at bounding box center [481, 41] width 393 height 289
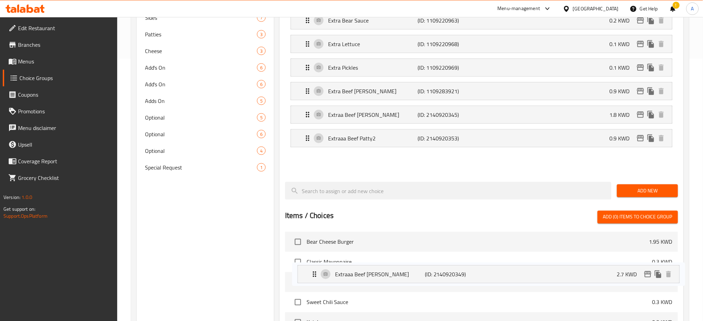
scroll to position [263, 0]
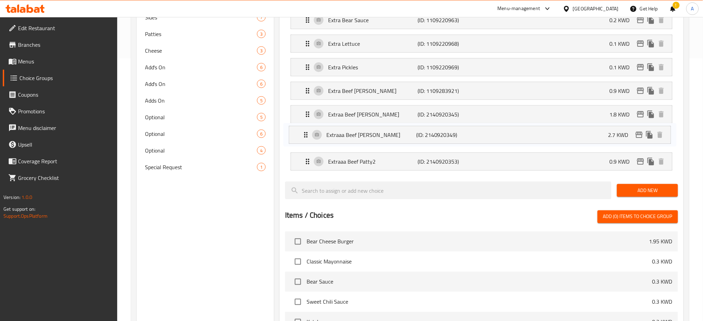
drag, startPoint x: 358, startPoint y: 97, endPoint x: 356, endPoint y: 138, distance: 41.3
click at [356, 138] on nav "Extraaa Beef [PERSON_NAME] (ID: 2140920349) 2.7 KWD Name (En) Extraaa Beef [PER…" at bounding box center [481, 32] width 393 height 289
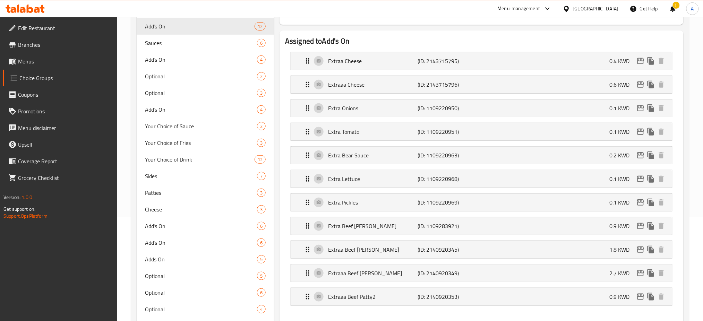
scroll to position [201, 0]
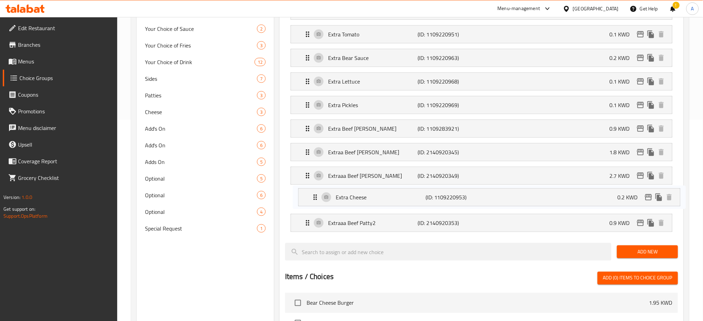
drag, startPoint x: 345, startPoint y: 163, endPoint x: 351, endPoint y: 195, distance: 32.4
click at [351, 195] on nav "Extra Cheese (ID: 1109220953) 0.2 KWD Name (En) Extra Cheese Name (En) Name (Ar…" at bounding box center [481, 93] width 393 height 289
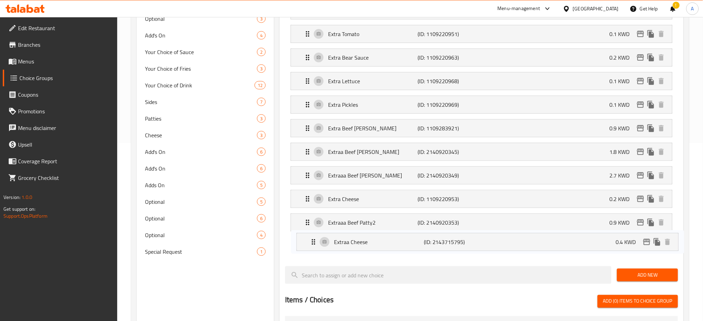
scroll to position [178, 0]
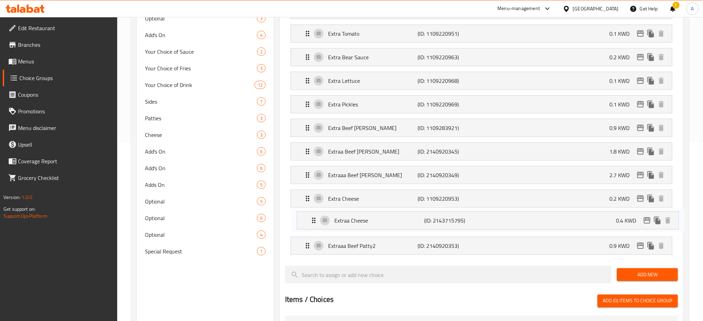
drag, startPoint x: 350, startPoint y: 144, endPoint x: 356, endPoint y: 220, distance: 76.6
click at [356, 220] on nav "Extraa Cheese (ID: 2143715795) 0.4 KWD Name (En) Extraa Cheese Name (En) Name (…" at bounding box center [481, 116] width 393 height 289
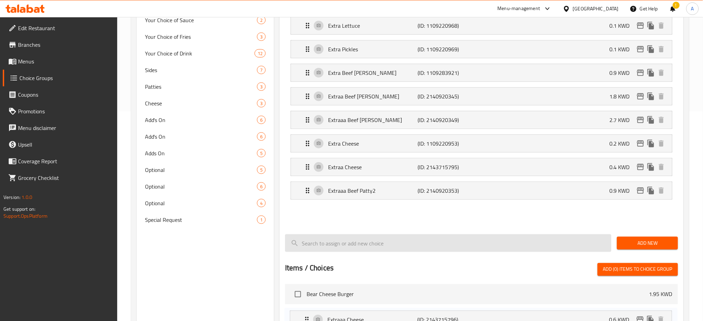
scroll to position [237, 0]
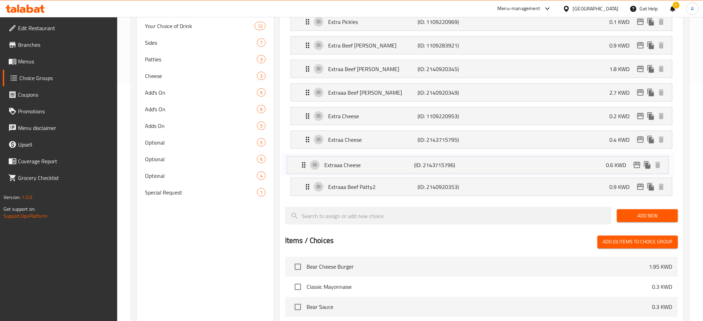
drag, startPoint x: 348, startPoint y: 126, endPoint x: 344, endPoint y: 167, distance: 41.4
click at [344, 167] on nav "Extraaa Cheese (ID: 2143715796) 0.6 KWD Name (En) Extraaa Cheese Name (En) Name…" at bounding box center [481, 57] width 393 height 289
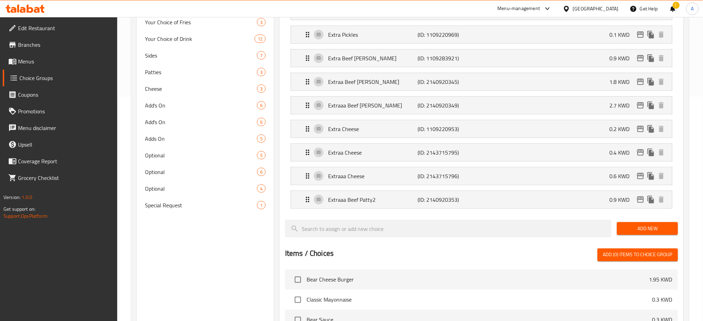
scroll to position [231, 0]
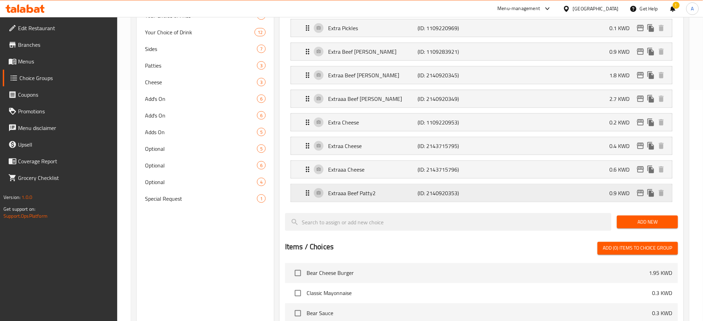
click at [443, 196] on p "(ID: 2140920353)" at bounding box center [448, 193] width 60 height 8
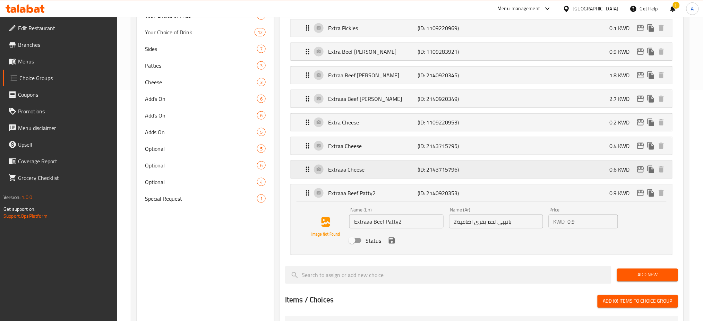
click at [419, 173] on p "(ID: 2143715796)" at bounding box center [448, 169] width 60 height 8
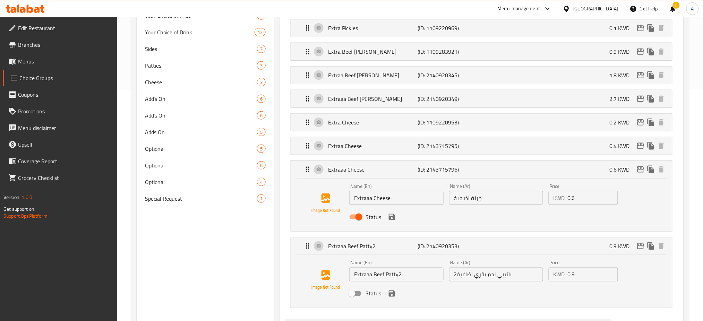
click at [358, 217] on input "Status" at bounding box center [359, 217] width 40 height 13
checkbox input "false"
click at [391, 216] on icon "save" at bounding box center [392, 217] width 8 height 8
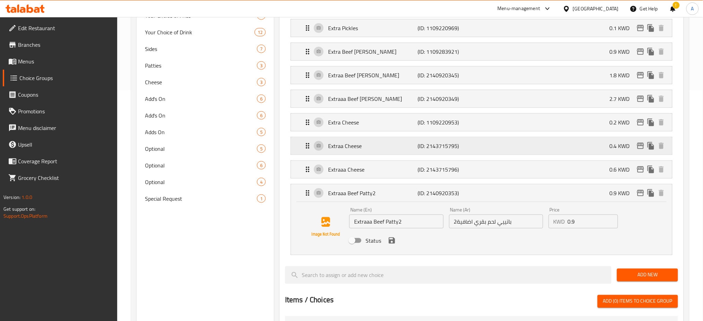
click at [392, 149] on p "Extraa Cheese" at bounding box center [372, 146] width 89 height 8
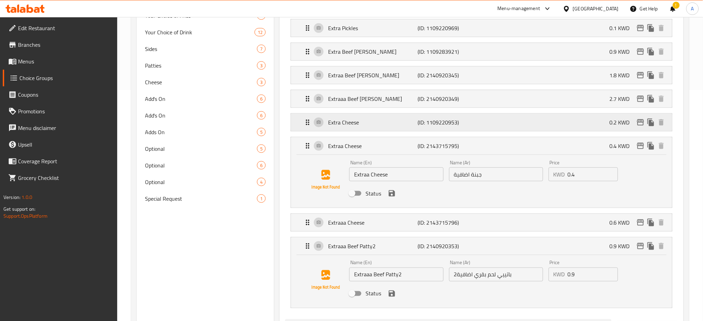
click at [384, 127] on div "Extra Cheese (ID: 1109220953) 0.2 KWD" at bounding box center [483, 122] width 360 height 17
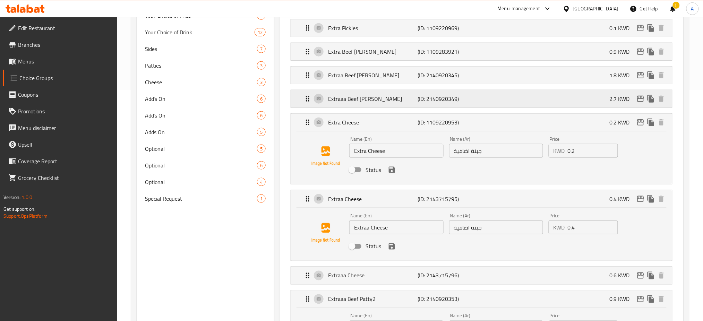
click at [380, 99] on p "Extraaa Beef [PERSON_NAME]" at bounding box center [372, 99] width 89 height 8
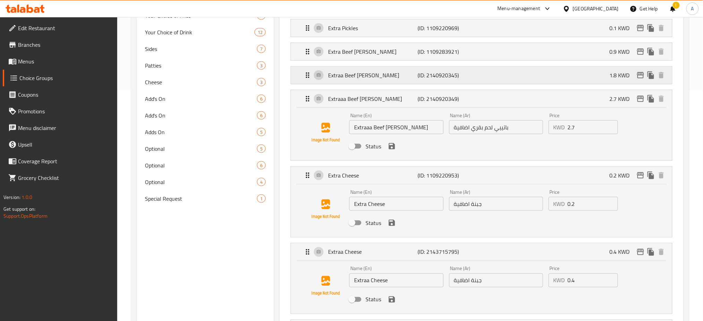
click at [378, 77] on p "Extraa Beef [PERSON_NAME]" at bounding box center [372, 75] width 89 height 8
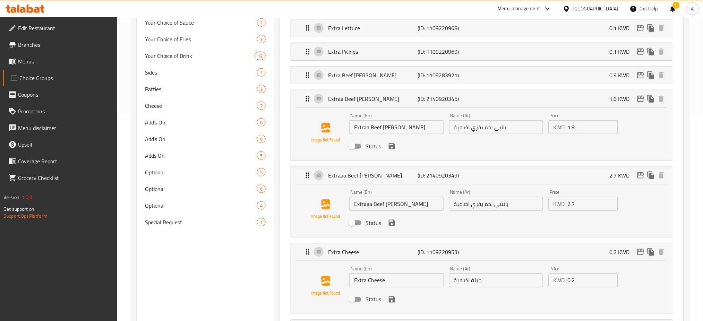
scroll to position [185, 0]
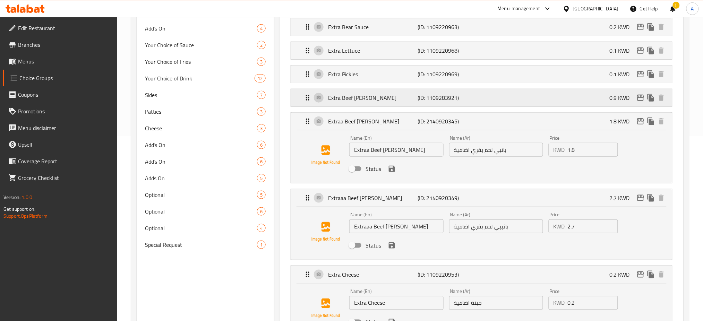
click at [385, 97] on p "Extra Beef [PERSON_NAME]" at bounding box center [372, 98] width 89 height 8
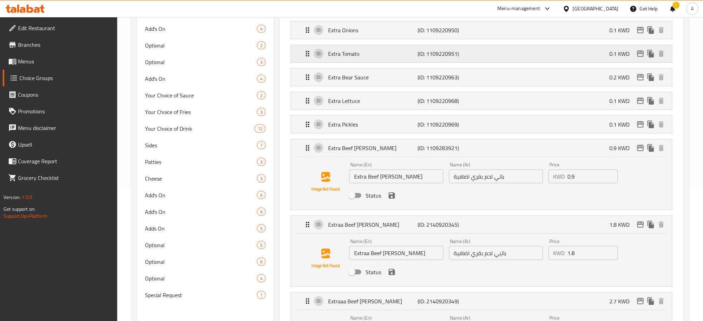
scroll to position [46, 0]
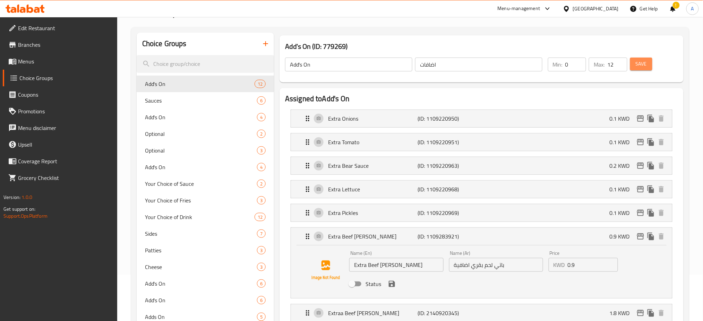
click at [645, 67] on span "Save" at bounding box center [641, 64] width 11 height 9
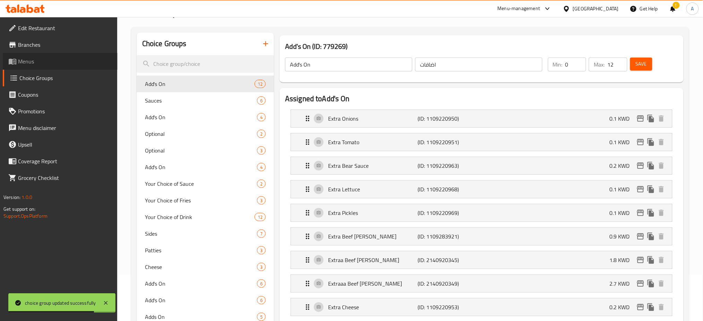
click at [52, 61] on span "Menus" at bounding box center [65, 61] width 94 height 8
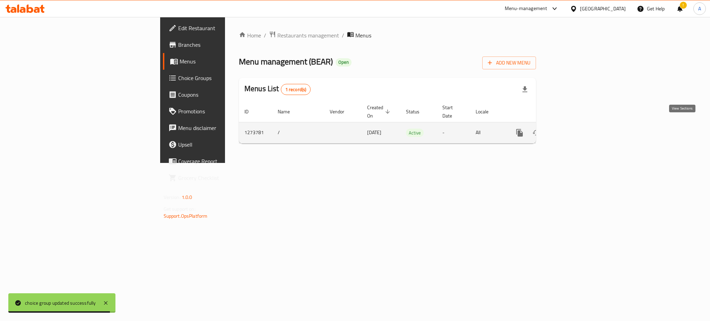
click at [574, 129] on icon "enhanced table" at bounding box center [570, 133] width 8 height 8
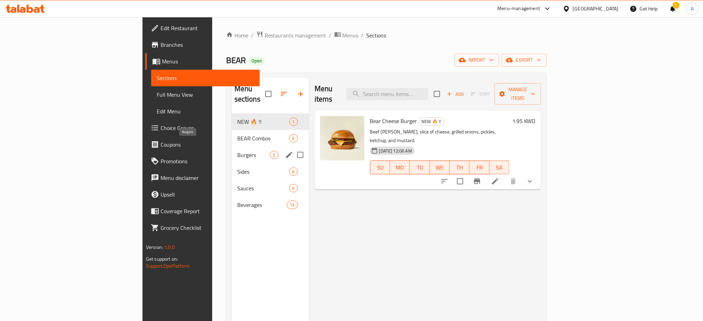
click at [237, 151] on span "Burgers" at bounding box center [253, 155] width 33 height 8
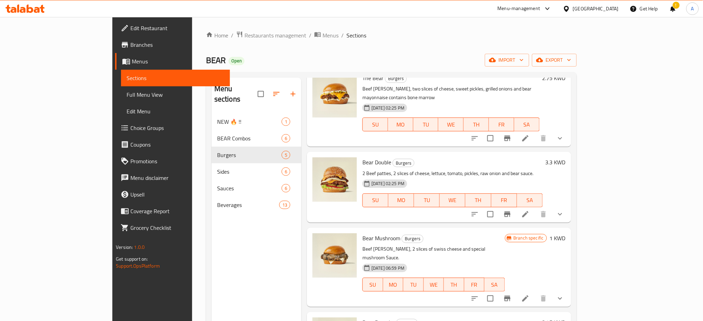
scroll to position [46, 0]
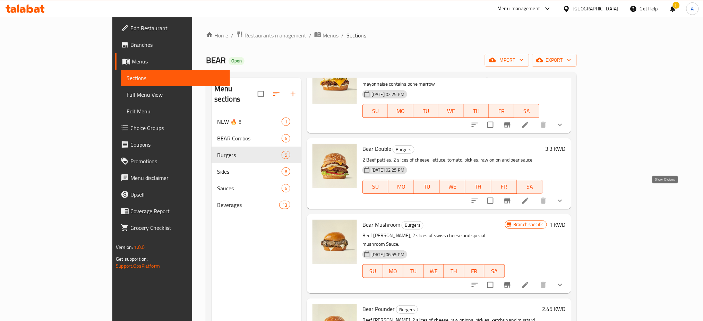
click at [564, 197] on icon "show more" at bounding box center [560, 201] width 8 height 8
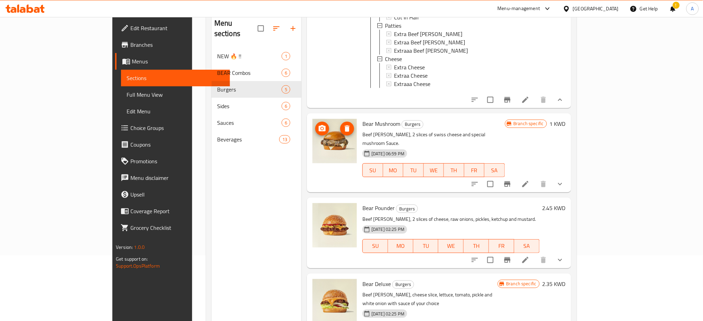
scroll to position [97, 0]
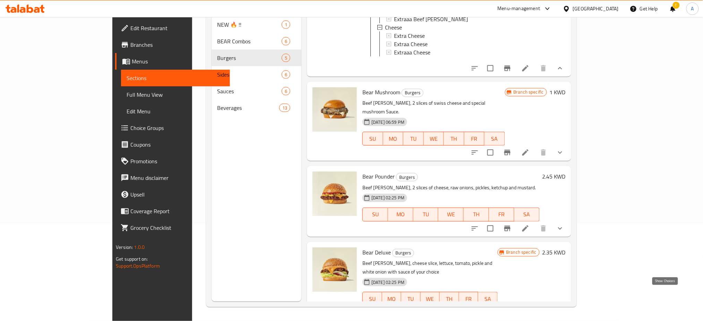
click at [564, 309] on icon "show more" at bounding box center [560, 313] width 8 height 8
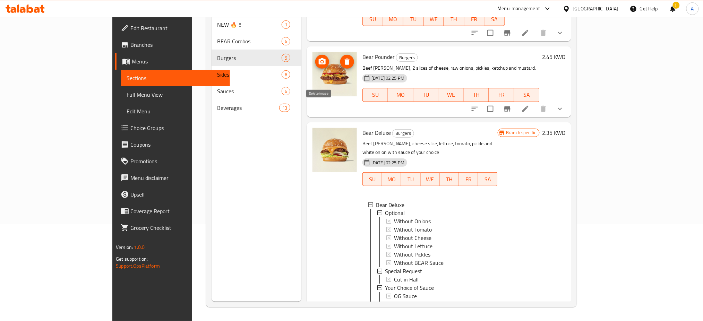
scroll to position [560, 0]
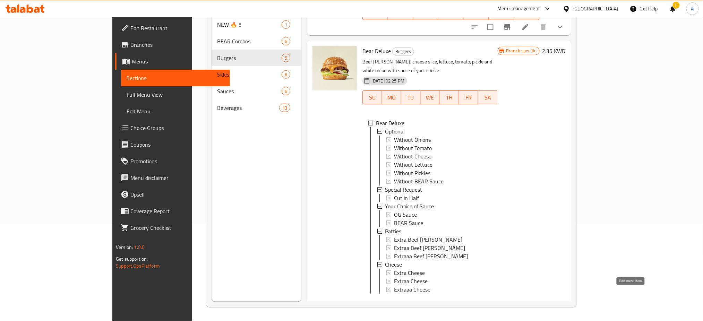
click at [530, 301] on icon at bounding box center [525, 305] width 8 height 8
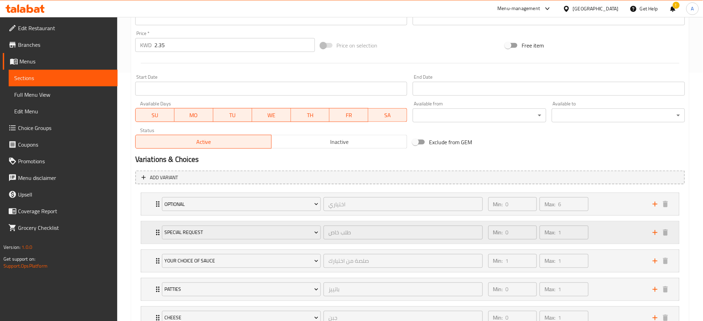
scroll to position [277, 0]
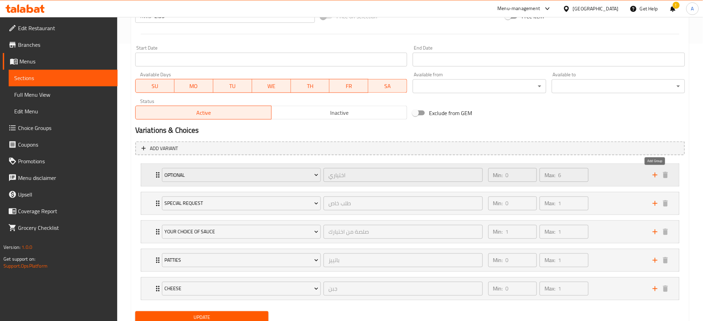
click at [656, 176] on icon "add" at bounding box center [655, 175] width 8 height 8
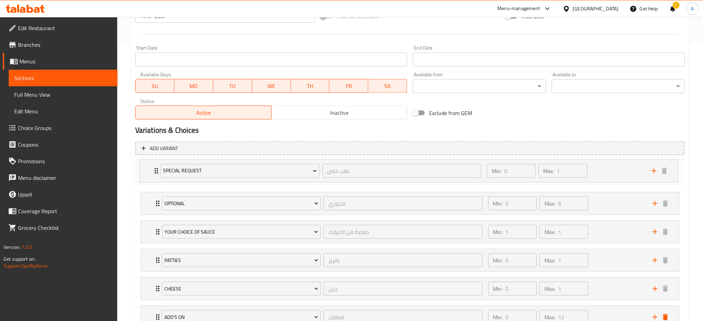
drag, startPoint x: 150, startPoint y: 205, endPoint x: 149, endPoint y: 172, distance: 33.3
click at [149, 172] on div "Optional اختياري ​ Min: 0 ​ Max: 6 ​ Without Onions (ID: 1109532463) 0 KWD Name…" at bounding box center [410, 246] width 550 height 171
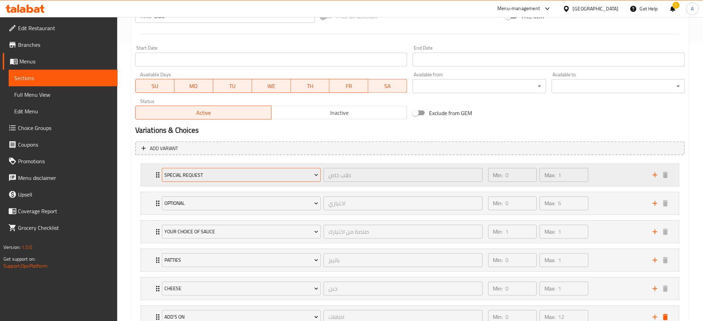
click at [315, 175] on icon "Expand" at bounding box center [316, 175] width 7 height 7
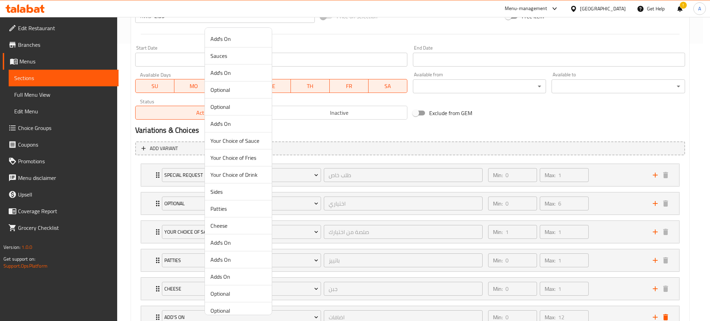
click at [224, 39] on span "Add's On" at bounding box center [239, 39] width 56 height 8
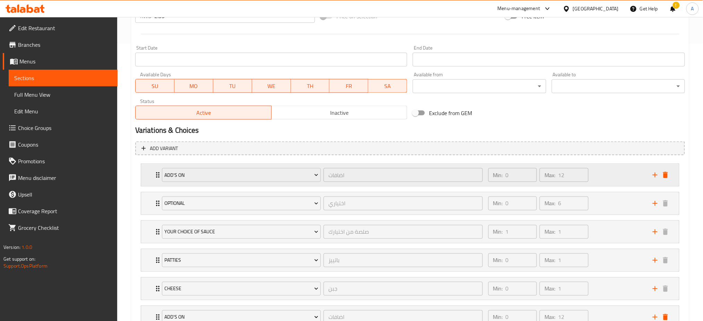
click at [158, 174] on div "Add's On اضافات ​" at bounding box center [322, 175] width 329 height 22
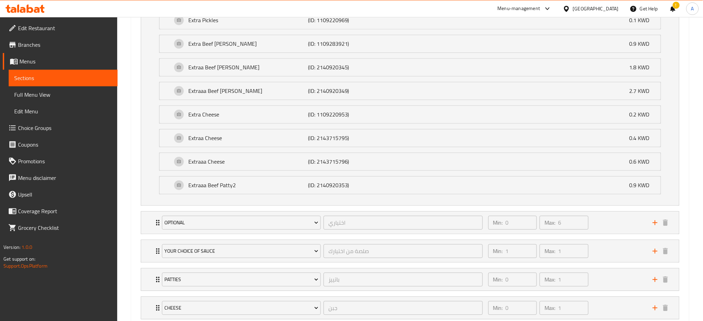
scroll to position [630, 0]
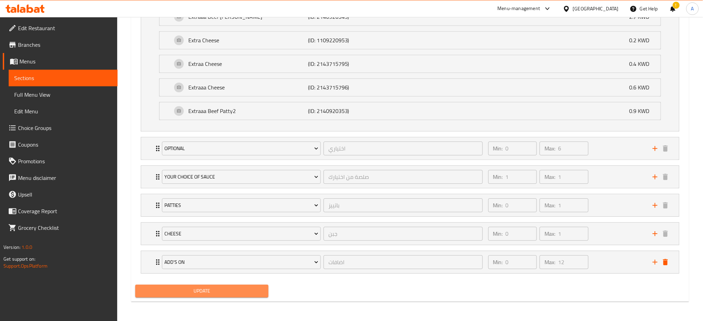
click at [182, 292] on span "Update" at bounding box center [202, 291] width 122 height 9
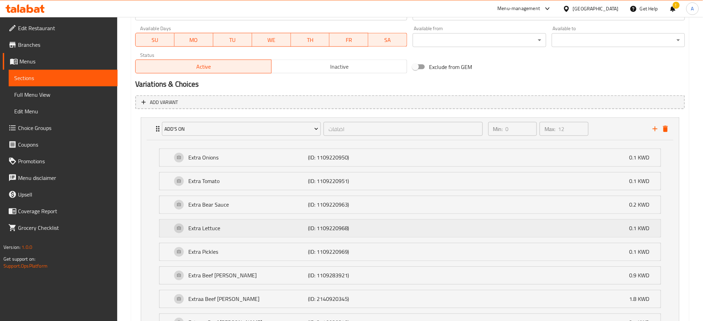
scroll to position [601, 0]
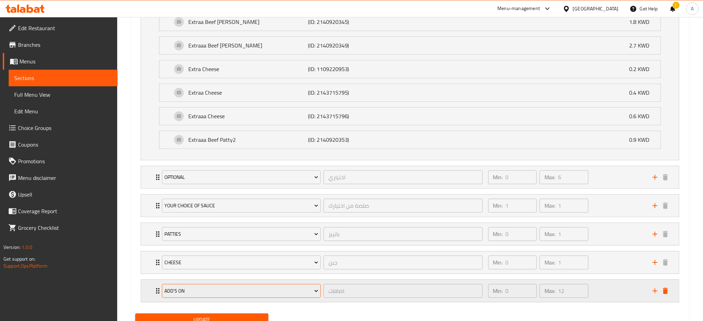
click at [241, 288] on span "Add's On" at bounding box center [241, 291] width 154 height 9
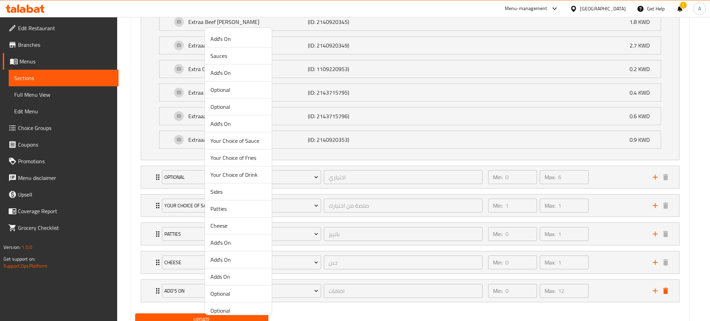
drag, startPoint x: 120, startPoint y: 249, endPoint x: 130, endPoint y: 253, distance: 11.0
click at [126, 252] on div at bounding box center [355, 160] width 710 height 321
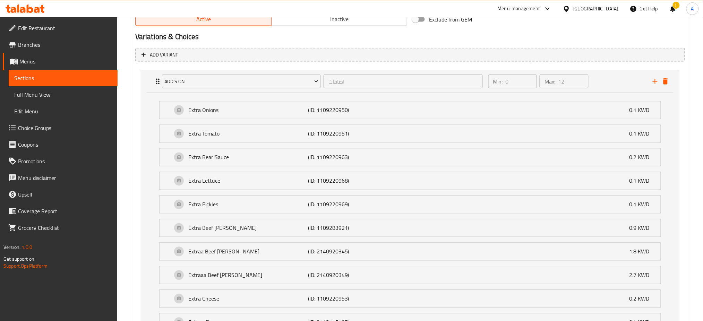
scroll to position [324, 0]
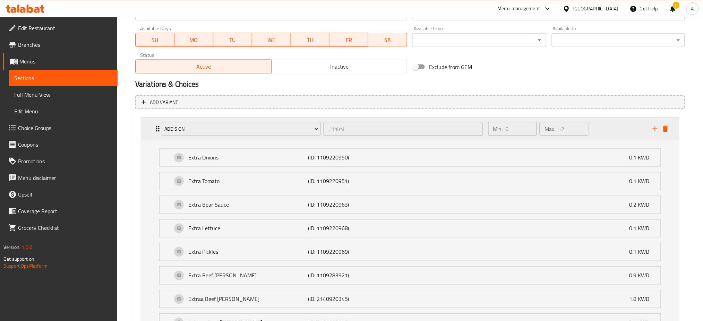
click at [157, 125] on icon "Expand" at bounding box center [158, 129] width 8 height 8
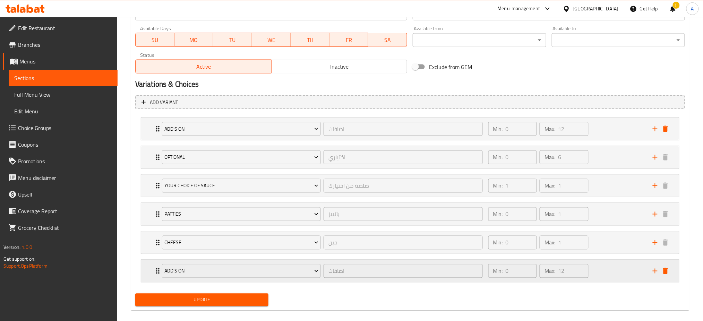
click at [158, 270] on div "Add's On اضافات ​" at bounding box center [322, 271] width 329 height 22
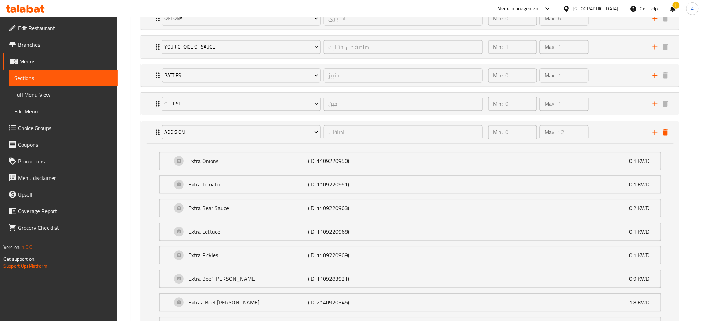
scroll to position [370, 0]
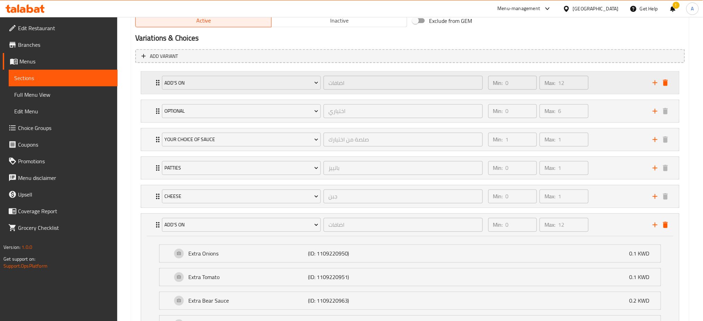
click at [158, 84] on div "Add's On اضافات ​" at bounding box center [322, 83] width 329 height 22
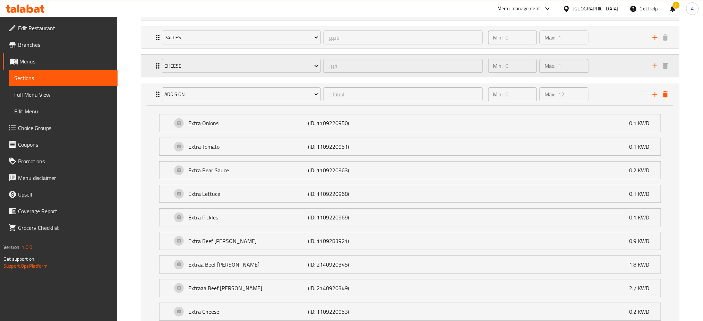
scroll to position [651, 0]
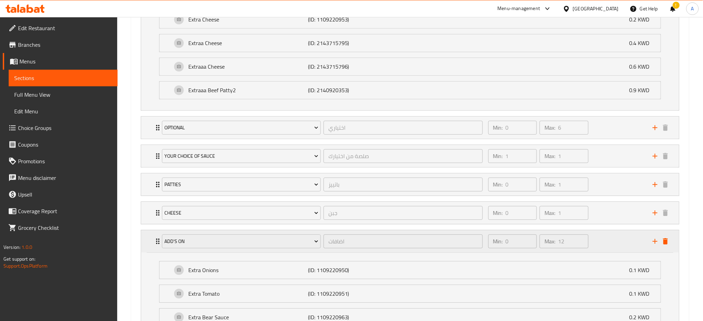
click at [156, 240] on icon "Expand" at bounding box center [158, 241] width 8 height 8
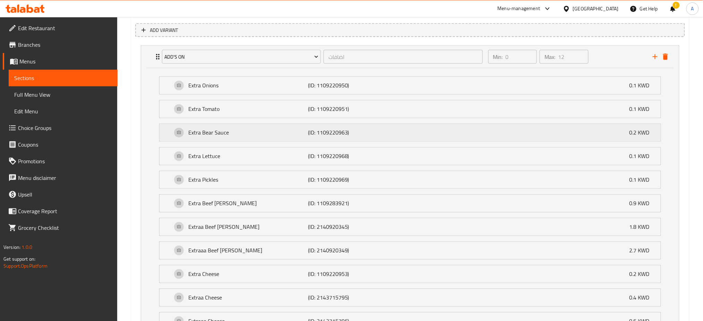
scroll to position [630, 0]
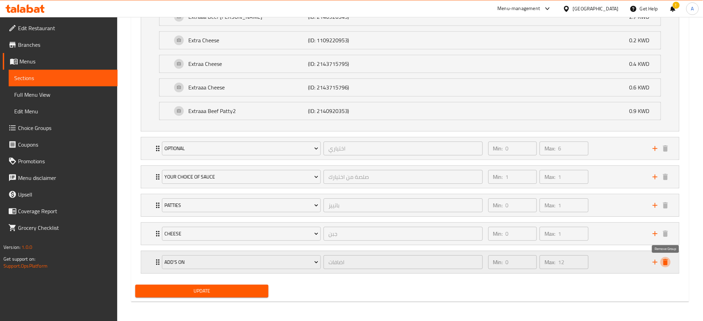
click at [667, 262] on icon "delete" at bounding box center [665, 262] width 5 height 6
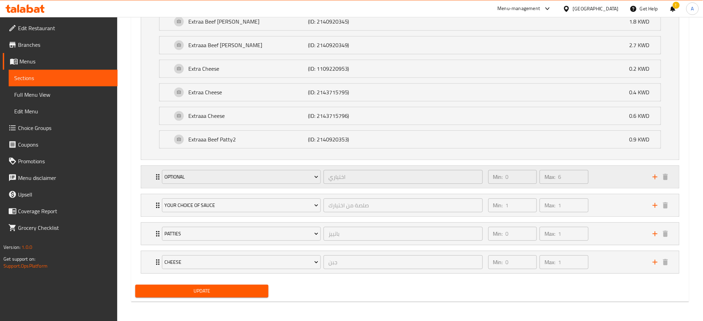
click at [156, 173] on icon "Expand" at bounding box center [158, 177] width 8 height 8
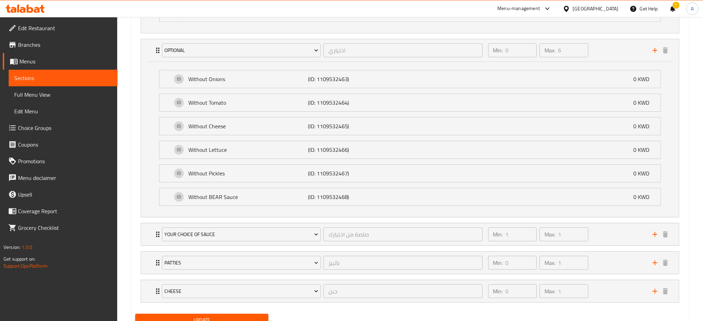
scroll to position [757, 0]
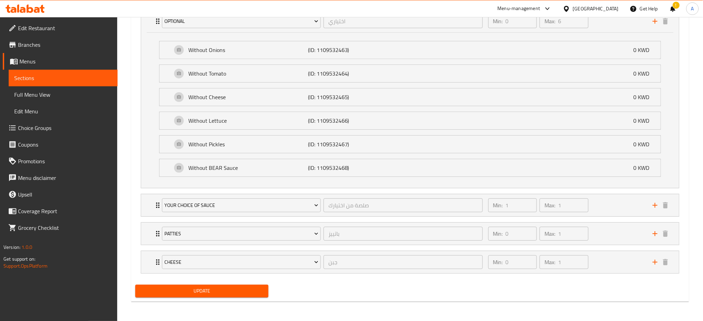
click at [203, 291] on span "Update" at bounding box center [202, 291] width 122 height 9
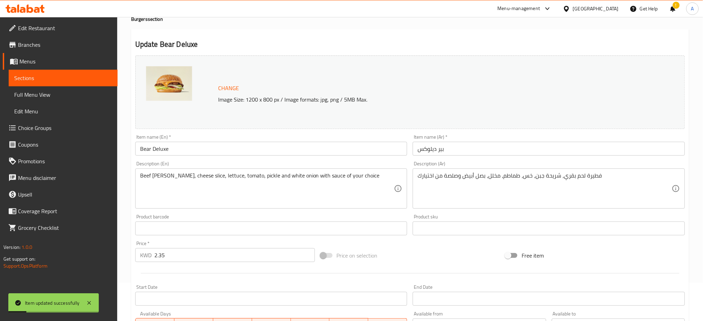
scroll to position [0, 0]
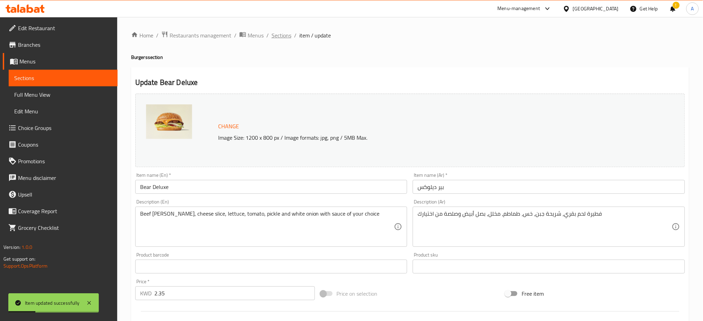
click at [286, 36] on span "Sections" at bounding box center [282, 35] width 20 height 8
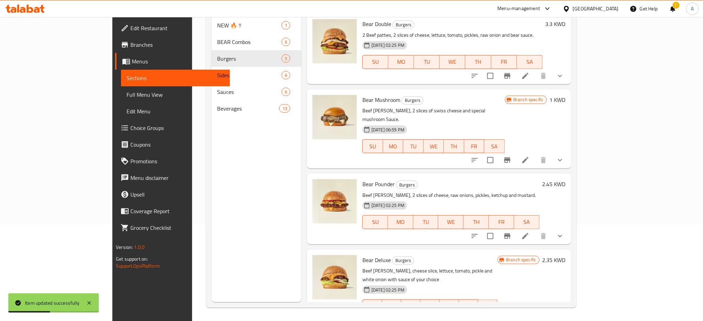
scroll to position [97, 0]
click at [564, 316] on icon "show more" at bounding box center [560, 320] width 8 height 8
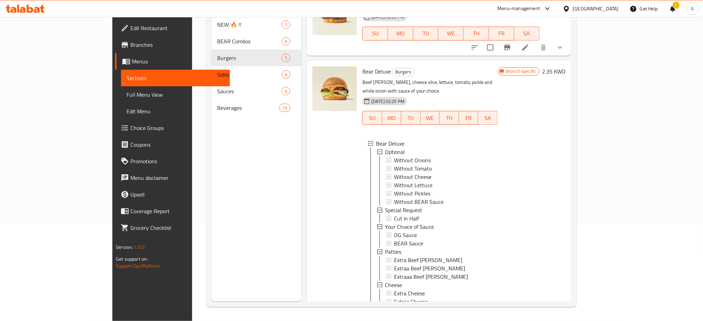
scroll to position [276, 0]
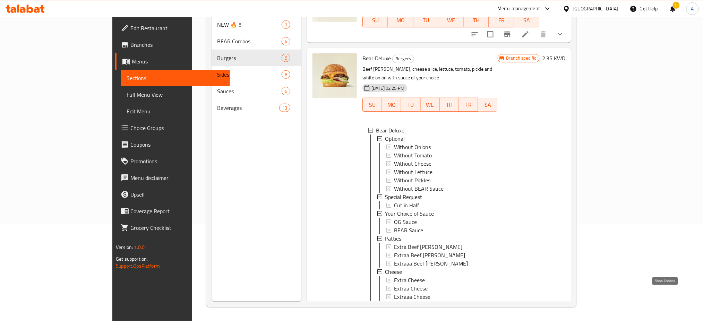
click at [564, 309] on icon "show more" at bounding box center [560, 313] width 8 height 8
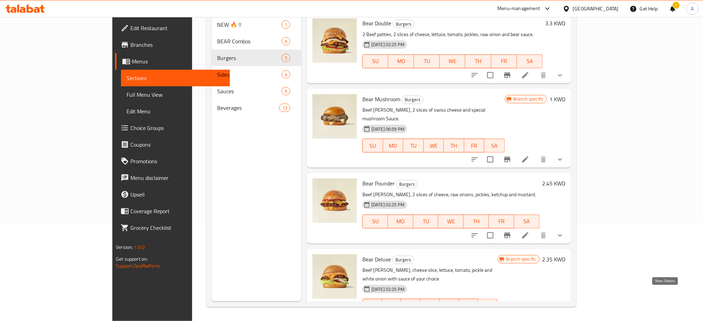
click at [562, 319] on icon "show more" at bounding box center [560, 320] width 4 height 2
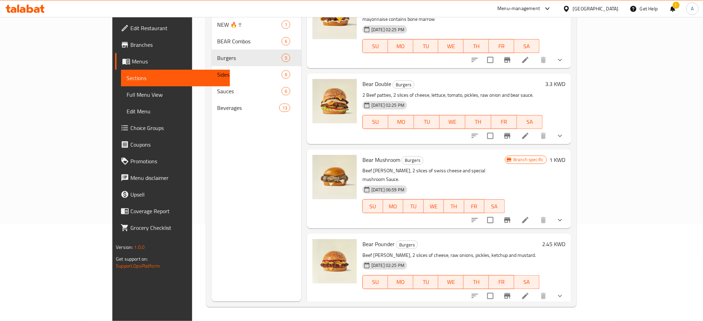
scroll to position [0, 0]
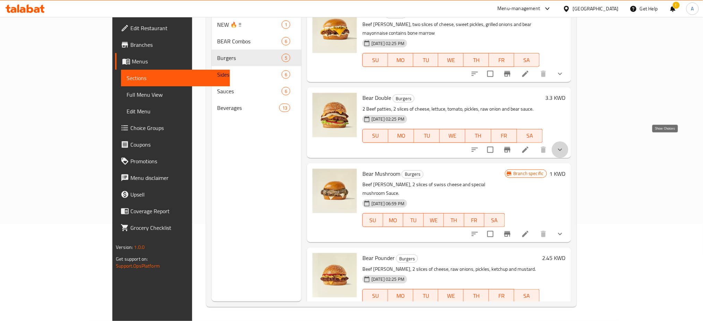
click at [562, 148] on icon "show more" at bounding box center [560, 149] width 4 height 2
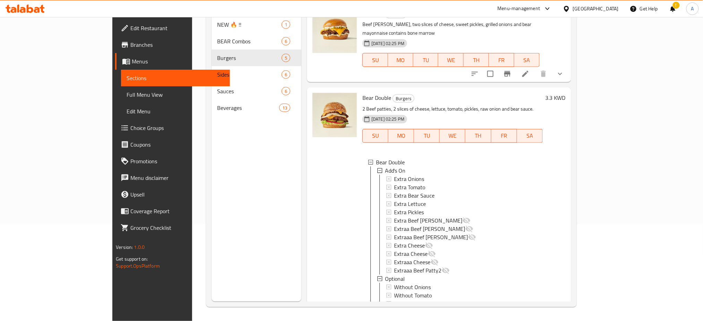
click at [310, 206] on div at bounding box center [335, 261] width 50 height 342
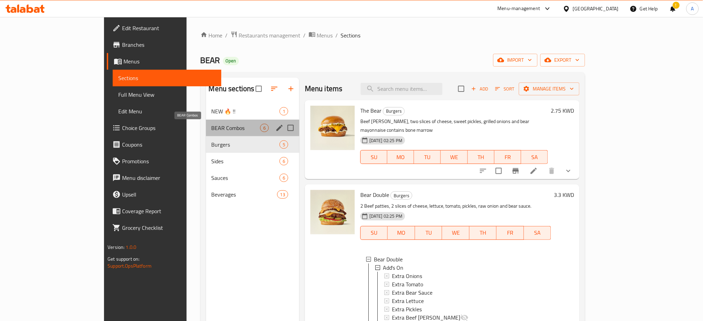
click at [212, 127] on span "BEAR Combos" at bounding box center [236, 128] width 49 height 8
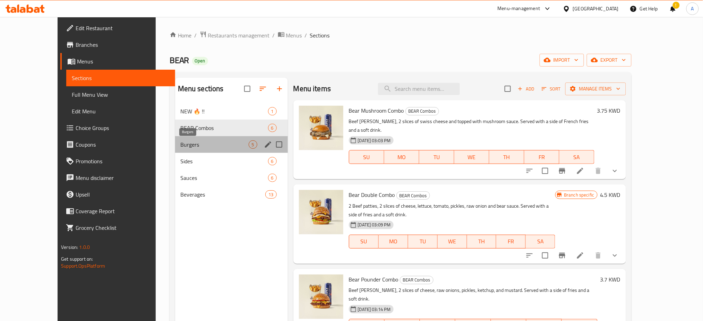
click at [181, 143] on span "Burgers" at bounding box center [215, 144] width 68 height 8
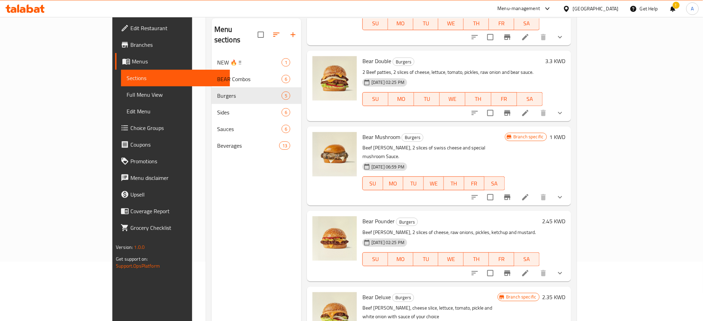
scroll to position [97, 0]
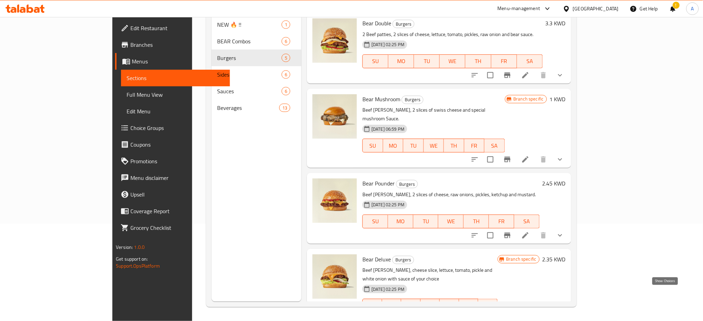
click at [564, 316] on icon "show more" at bounding box center [560, 320] width 8 height 8
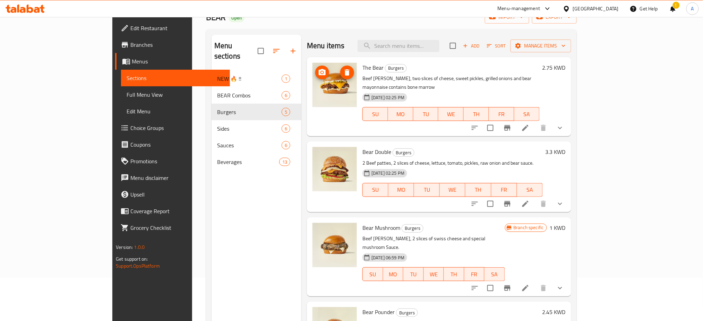
scroll to position [0, 0]
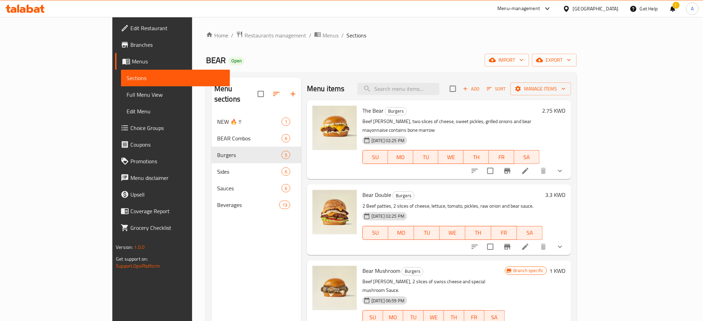
click at [212, 242] on div "Menu sections NEW 🔥 !! 1 BEAR Combos 6 Burgers 5 Sides 6 Sauces 6 Beverages 13" at bounding box center [257, 238] width 90 height 321
click at [245, 40] on span "Restaurants management" at bounding box center [276, 35] width 62 height 8
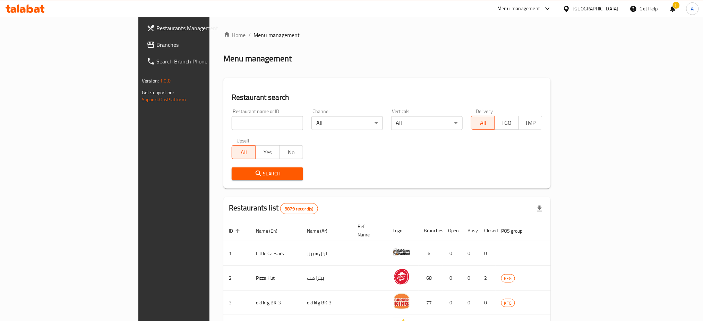
click at [223, 120] on div "Home / Menu management Menu management Restaurant search Restaurant name or ID …" at bounding box center [386, 265] width 327 height 469
click at [232, 125] on input "search" at bounding box center [267, 123] width 71 height 14
type input "crushie"
click button "Search" at bounding box center [267, 174] width 71 height 13
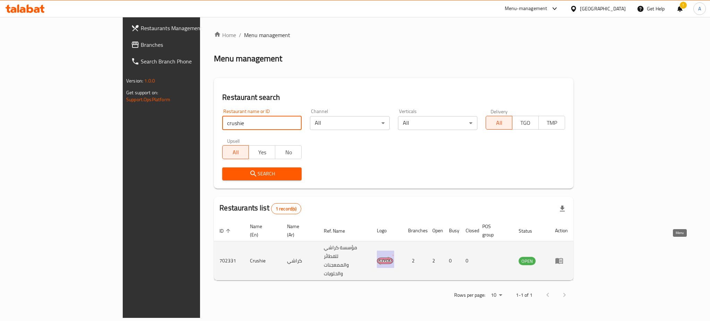
click at [568, 257] on link "enhanced table" at bounding box center [561, 261] width 13 height 8
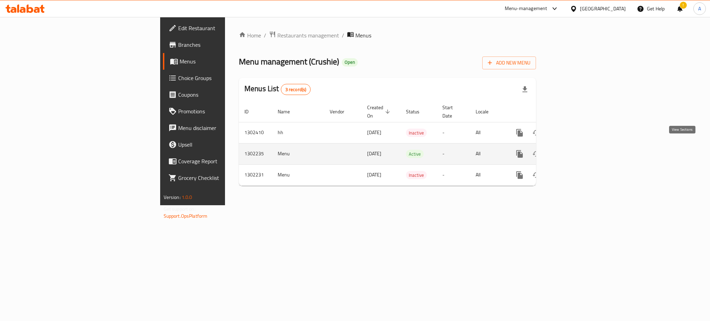
click at [574, 150] on icon "enhanced table" at bounding box center [570, 154] width 8 height 8
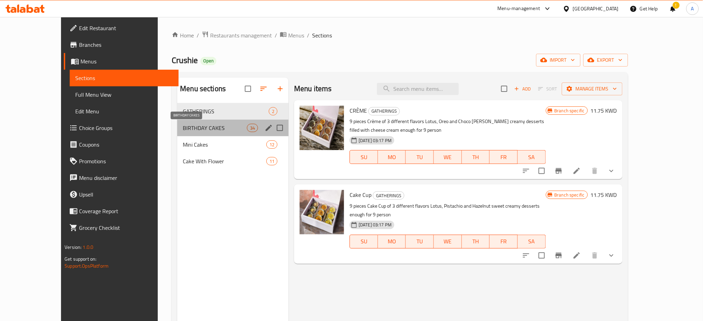
click at [183, 130] on span "BIRTHDAY CAKES" at bounding box center [215, 128] width 64 height 8
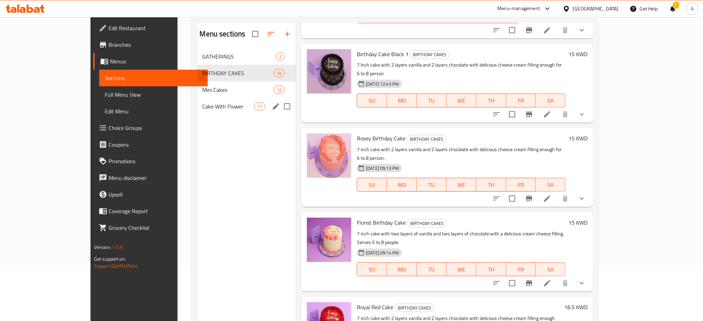
scroll to position [97, 0]
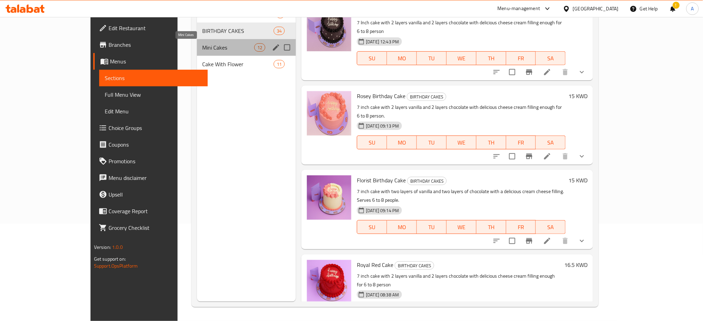
click at [203, 46] on span "Mini Cakes" at bounding box center [229, 47] width 52 height 8
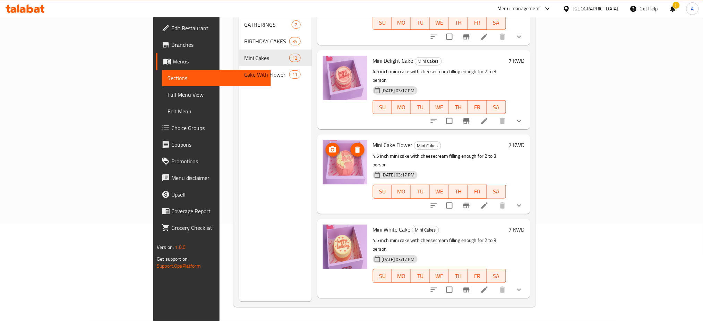
scroll to position [281, 0]
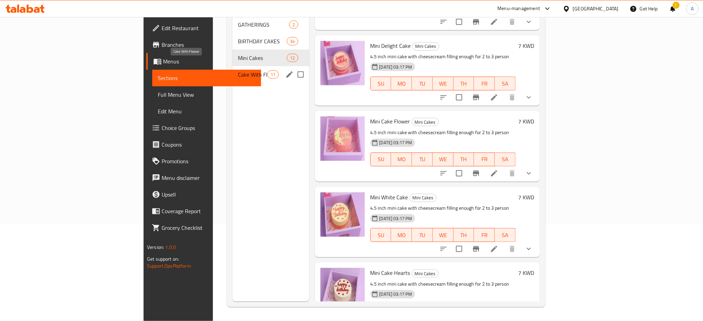
click at [238, 70] on span "Cake With Flower" at bounding box center [252, 74] width 29 height 8
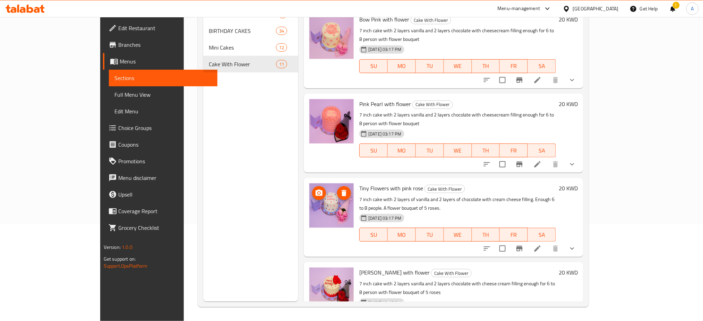
scroll to position [529, 0]
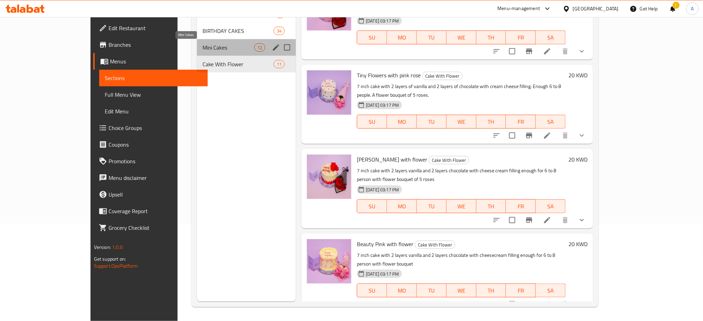
click at [203, 45] on span "Mini Cakes" at bounding box center [229, 47] width 52 height 8
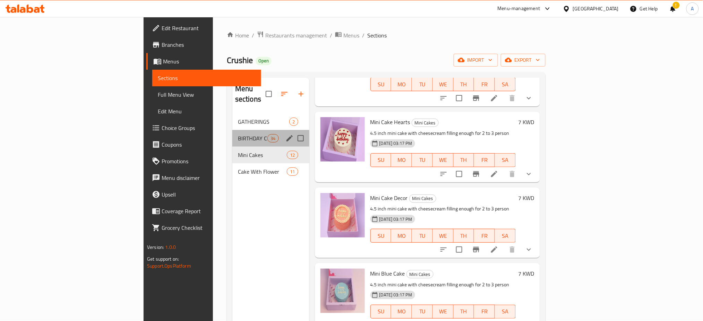
click at [232, 130] on div "BIRTHDAY CAKES 34" at bounding box center [270, 138] width 77 height 17
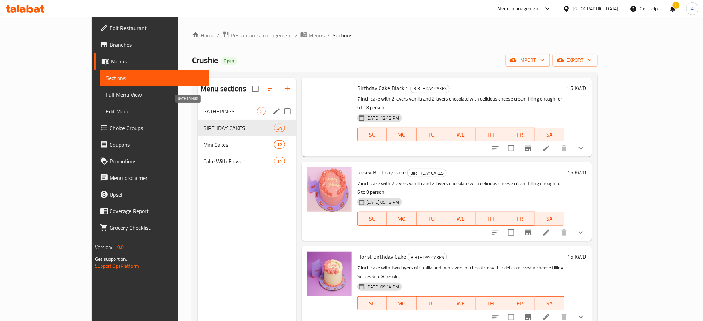
click at [203, 109] on span "GATHERINGS" at bounding box center [230, 111] width 54 height 8
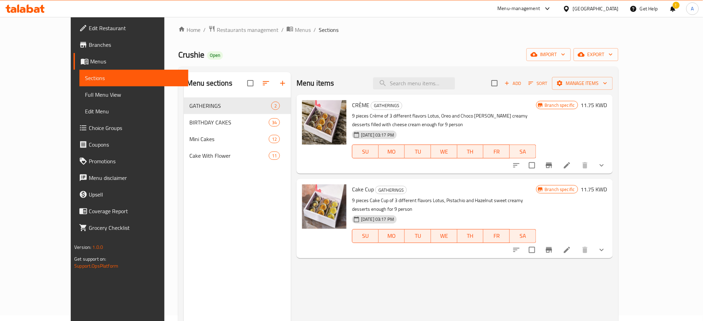
scroll to position [5, 0]
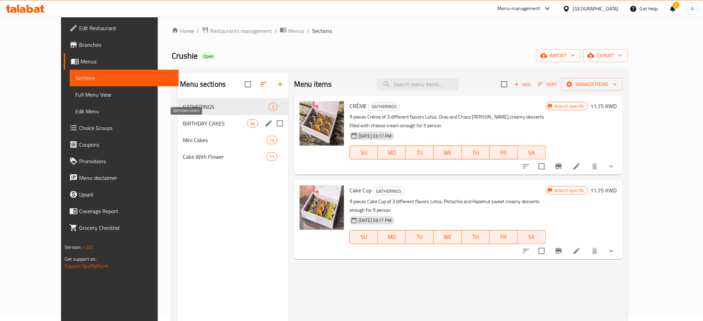
click at [195, 121] on span "BIRTHDAY CAKES" at bounding box center [215, 123] width 64 height 8
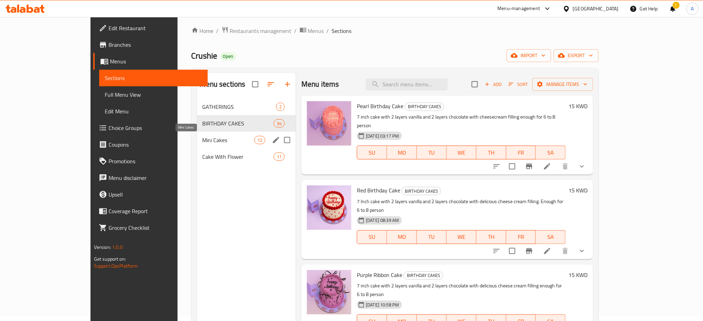
click at [204, 142] on span "Mini Cakes" at bounding box center [229, 140] width 52 height 8
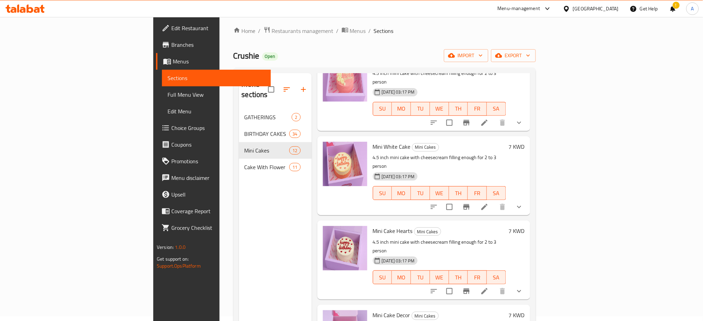
scroll to position [605, 0]
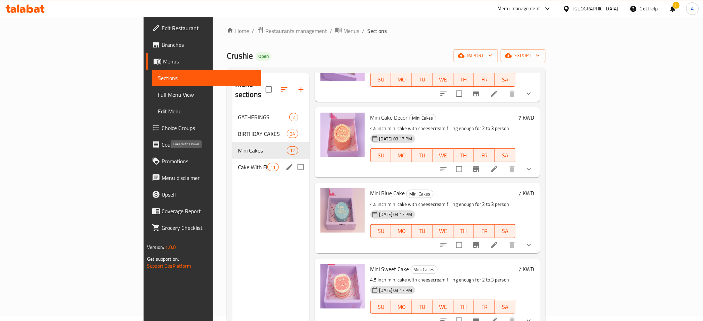
click at [238, 163] on span "Cake With Flower" at bounding box center [252, 167] width 29 height 8
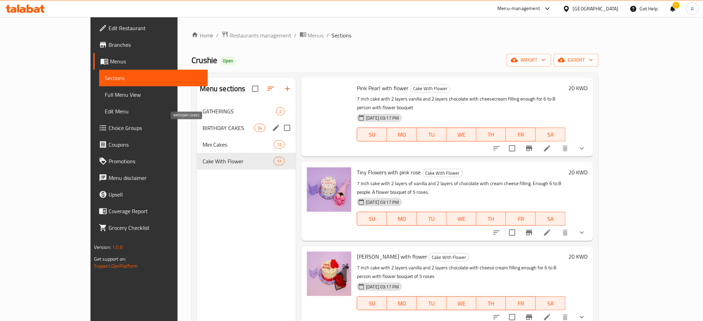
click at [203, 126] on span "BIRTHDAY CAKES" at bounding box center [229, 128] width 52 height 8
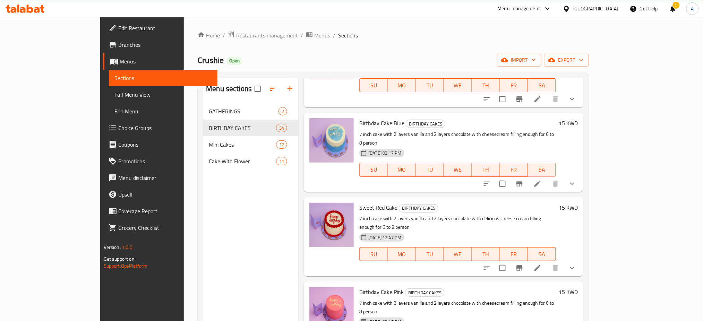
scroll to position [2272, 0]
